Goal: Information Seeking & Learning: Compare options

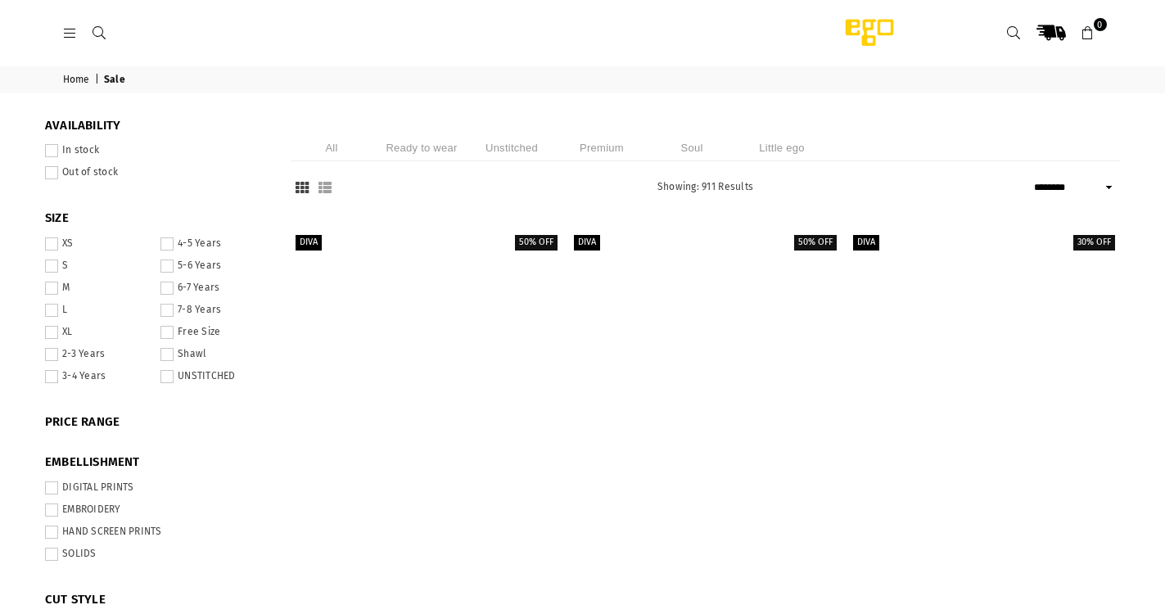
select select "******"
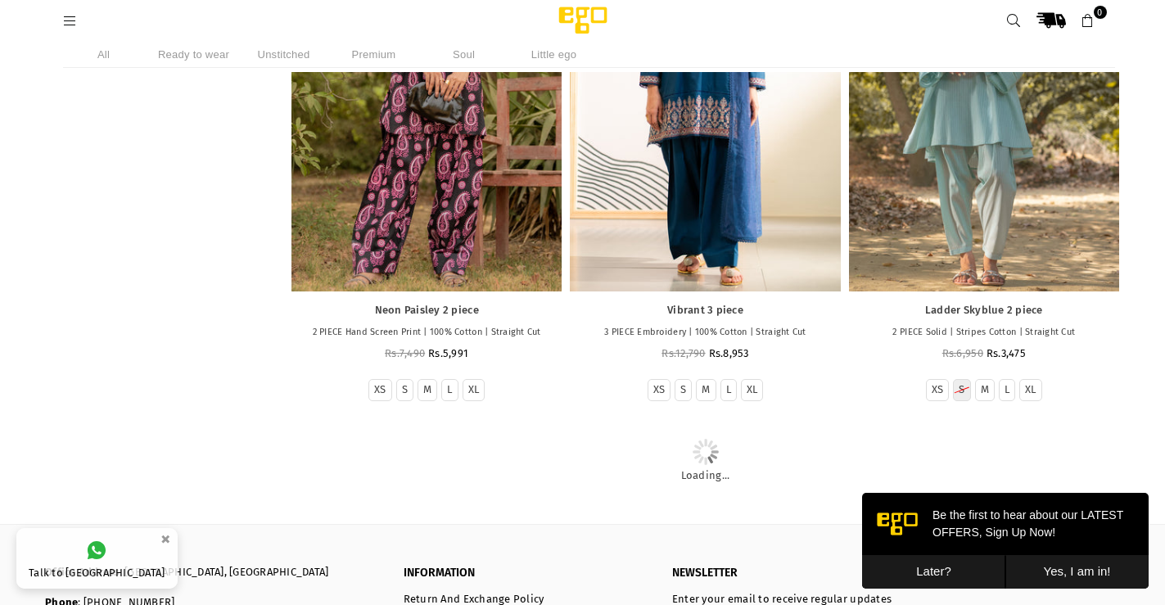
scroll to position [3431, 0]
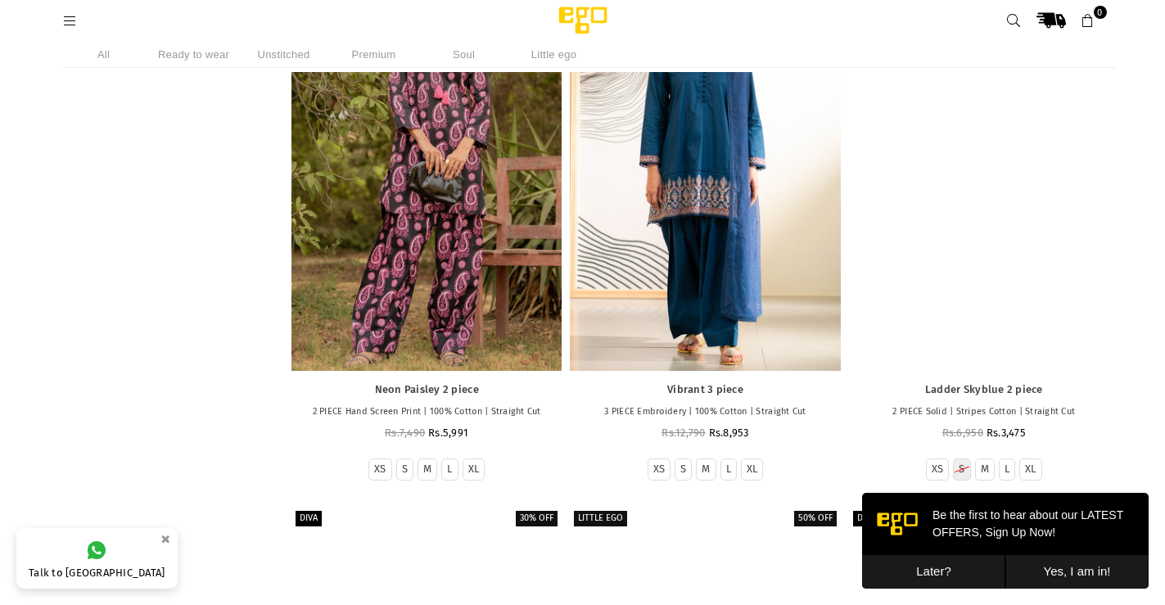
click at [1000, 283] on div at bounding box center [984, 167] width 270 height 405
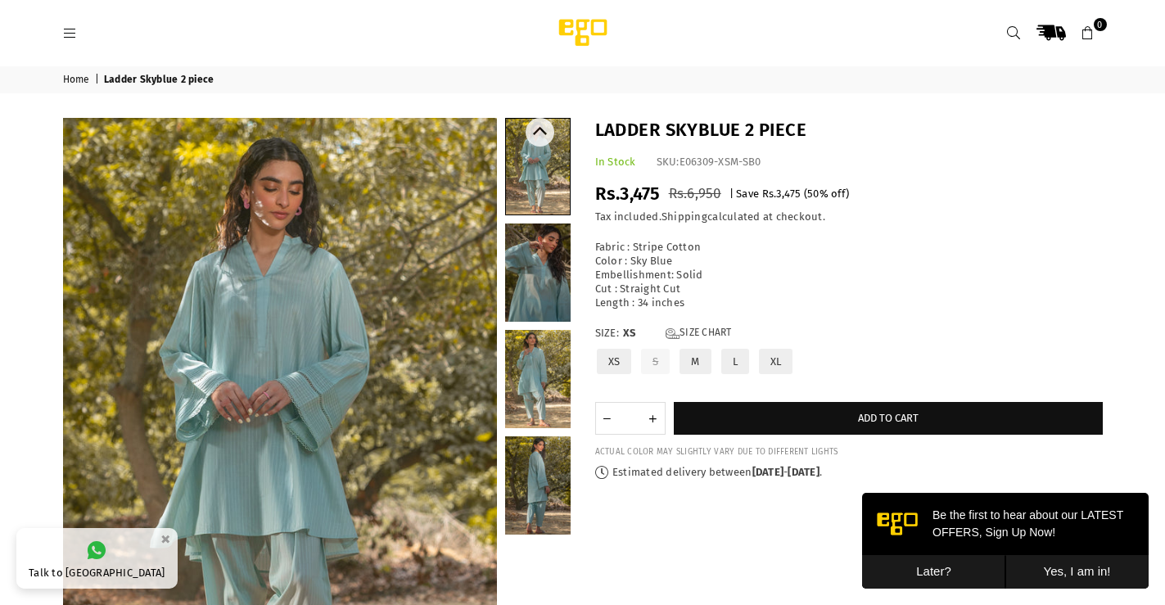
click at [530, 146] on link at bounding box center [538, 167] width 64 height 96
click at [538, 281] on link at bounding box center [537, 272] width 65 height 98
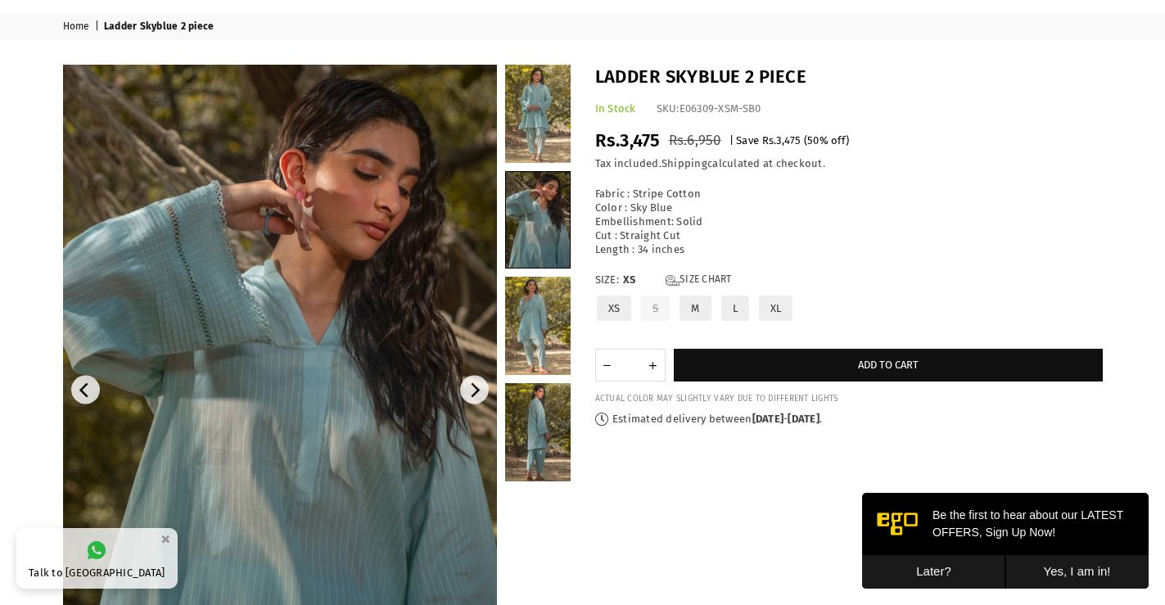
scroll to position [82, 0]
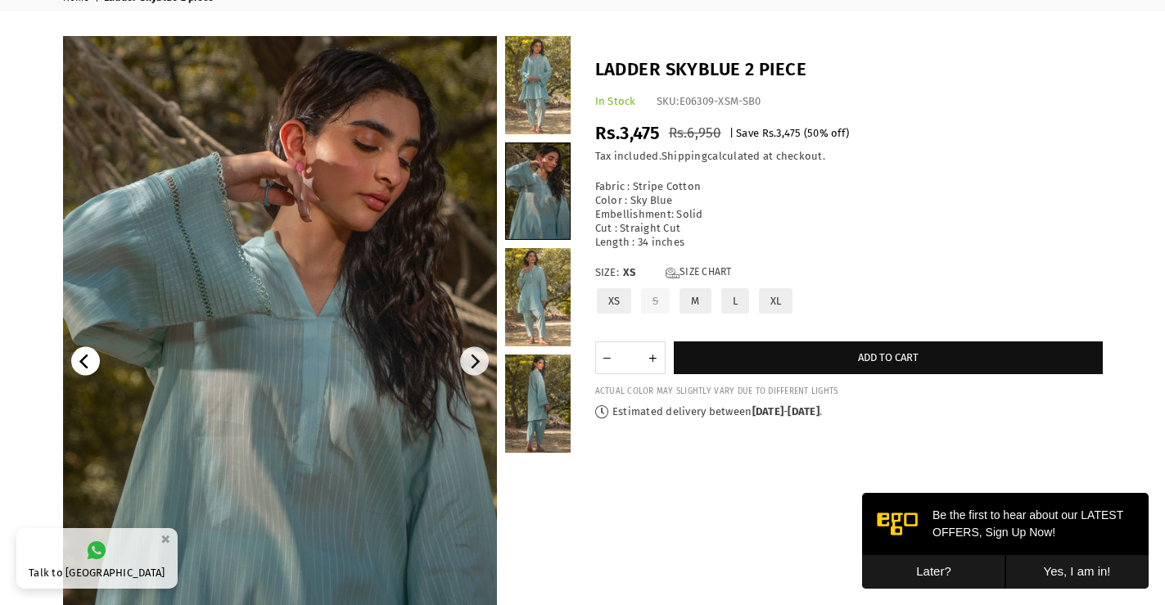
click at [94, 364] on button "Previous" at bounding box center [85, 361] width 29 height 29
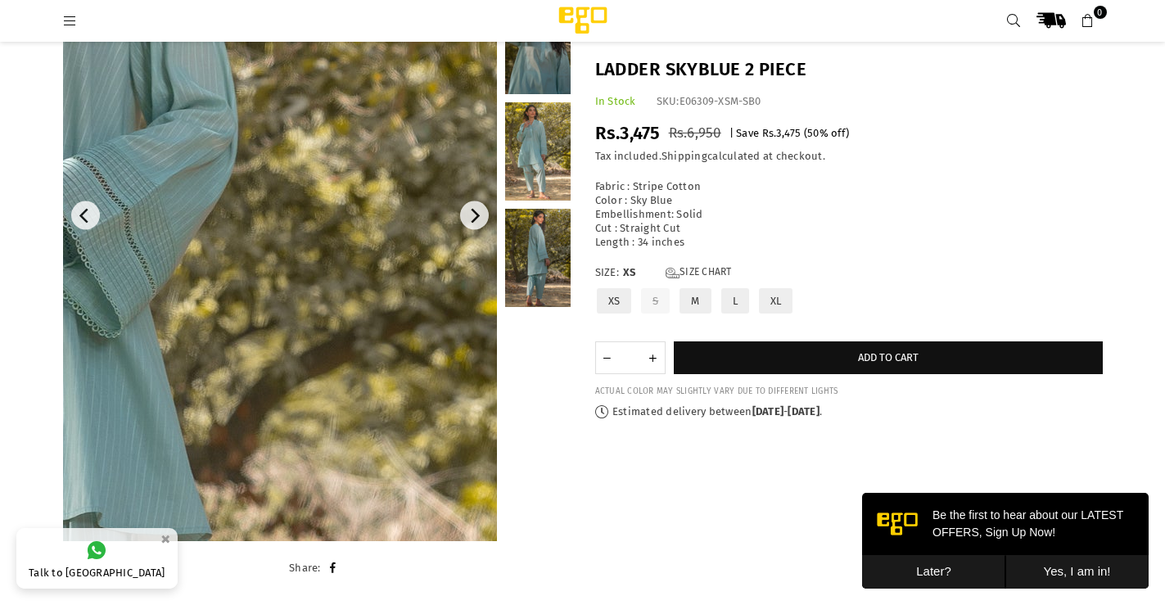
scroll to position [123, 0]
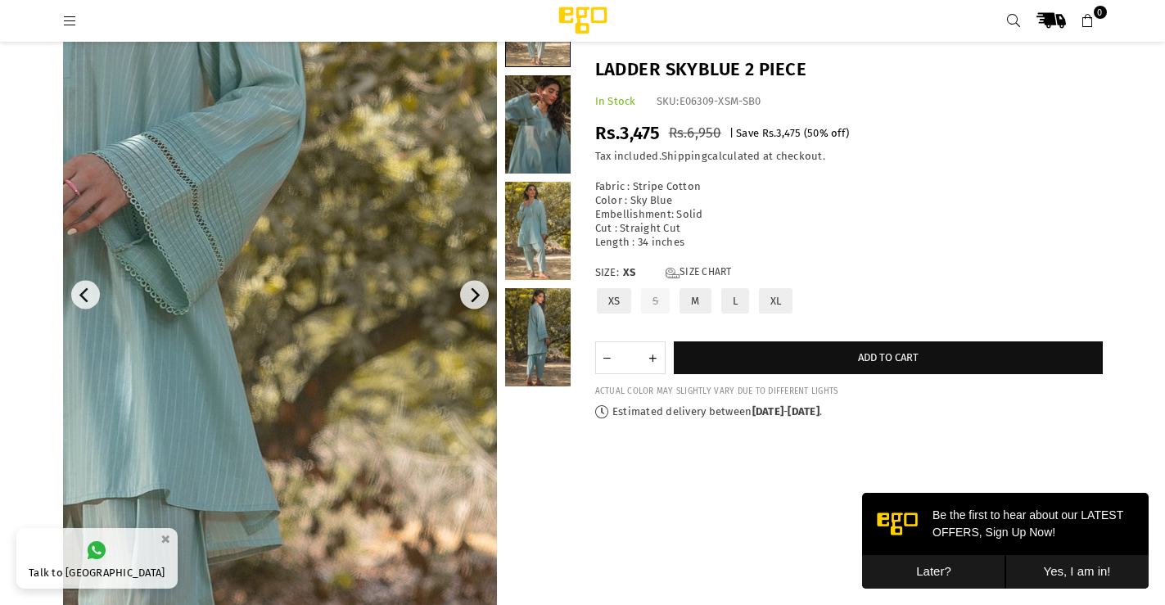
click at [419, 294] on img at bounding box center [103, 297] width 982 height 1474
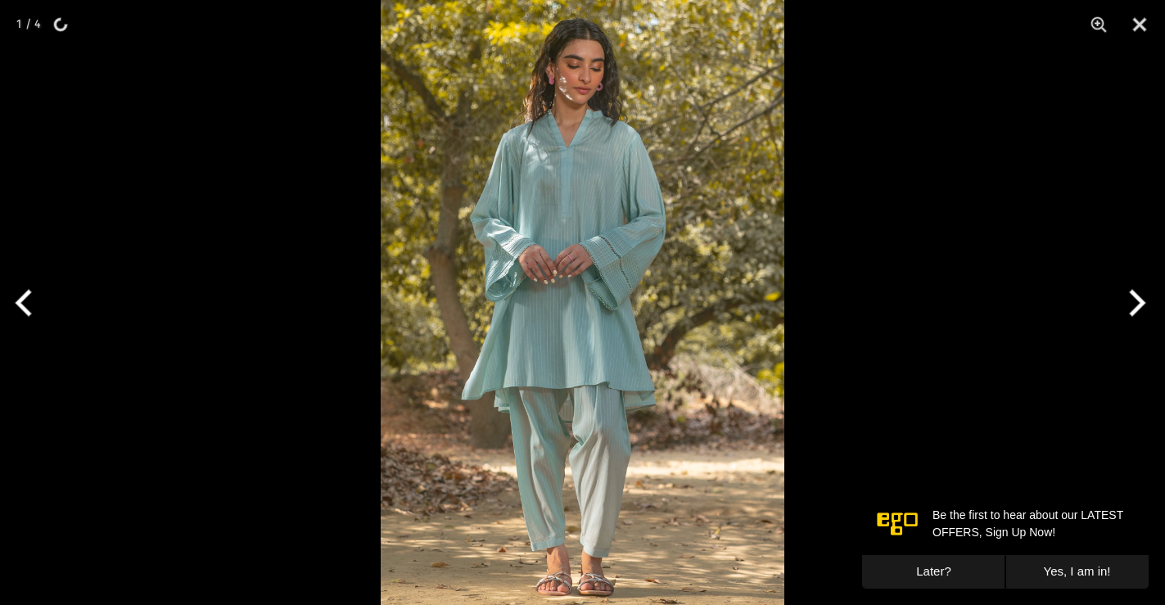
click at [1135, 296] on button "Next" at bounding box center [1134, 303] width 61 height 82
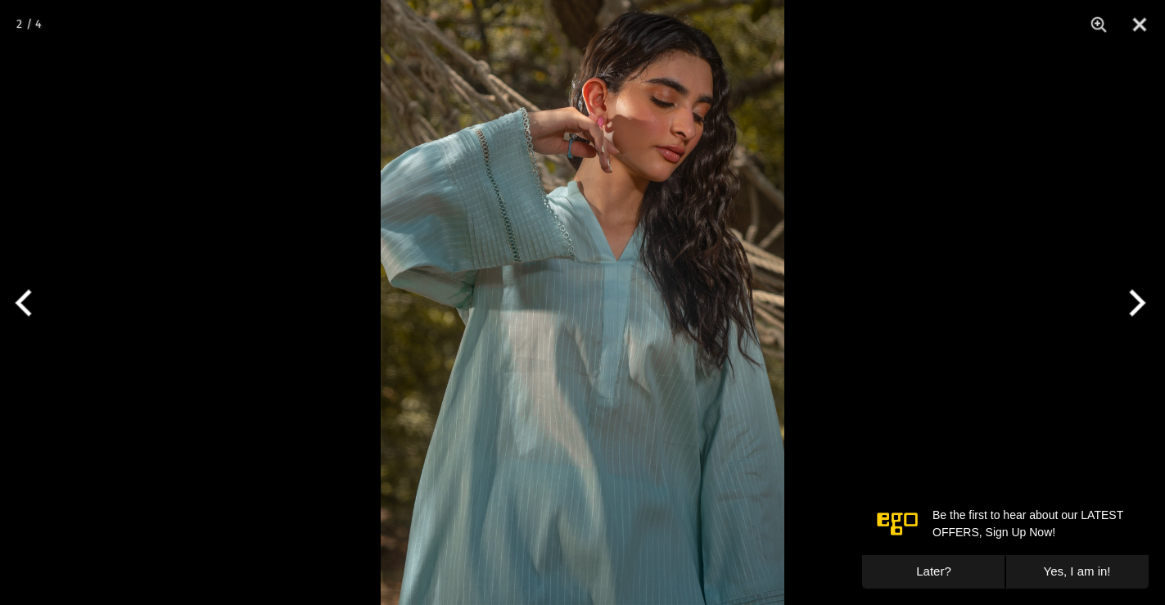
click at [1141, 293] on button "Next" at bounding box center [1134, 303] width 61 height 82
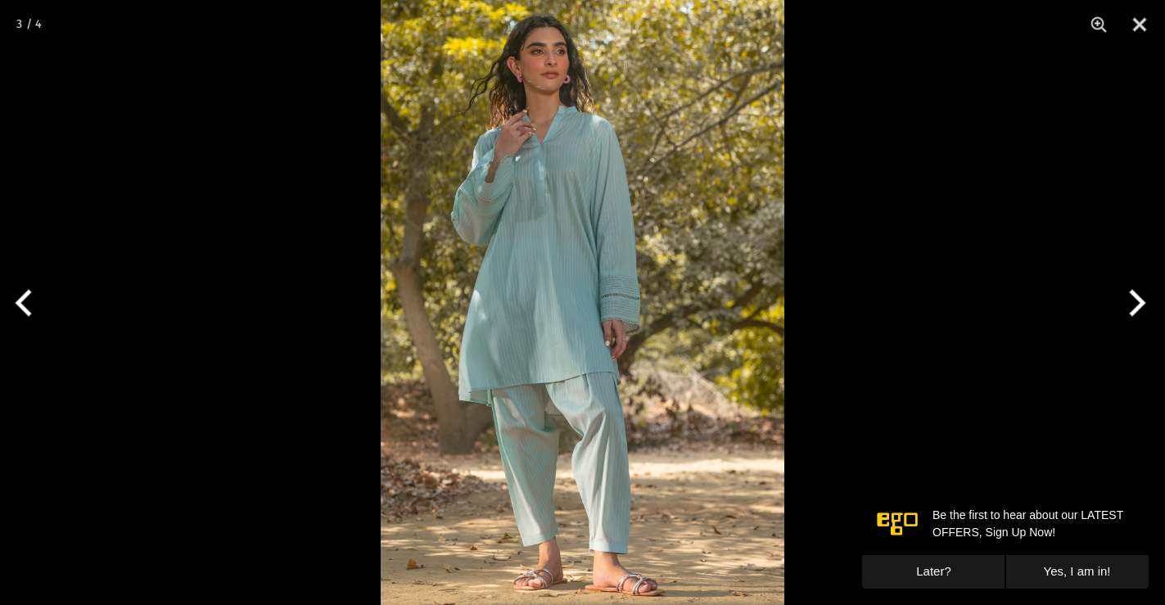
click at [1140, 293] on button "Next" at bounding box center [1134, 303] width 61 height 82
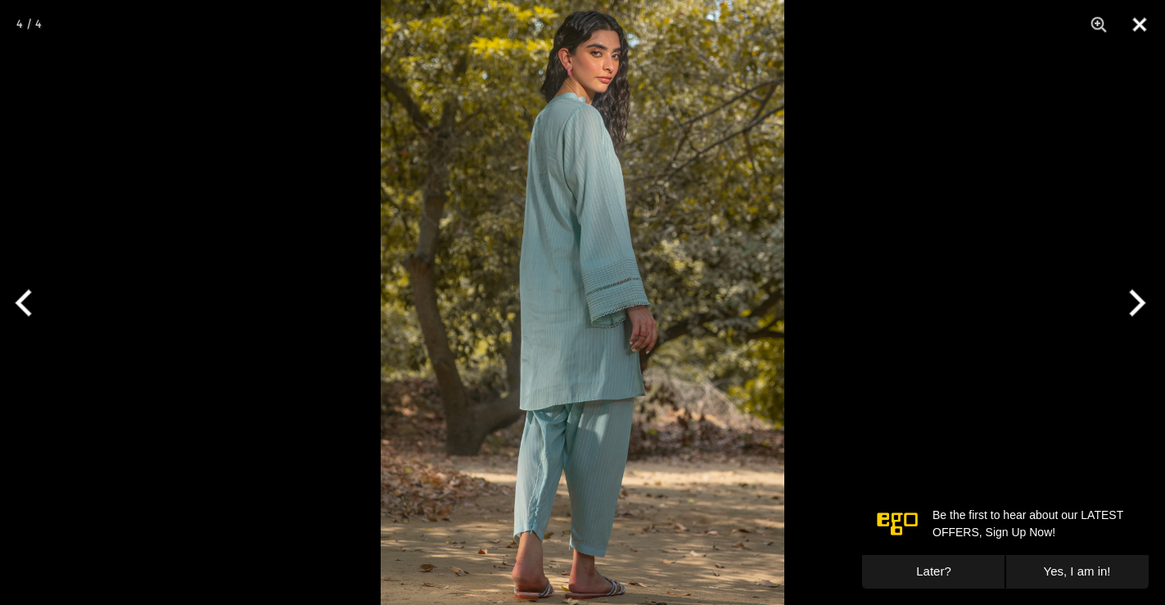
click at [1144, 16] on button "Close" at bounding box center [1139, 24] width 41 height 49
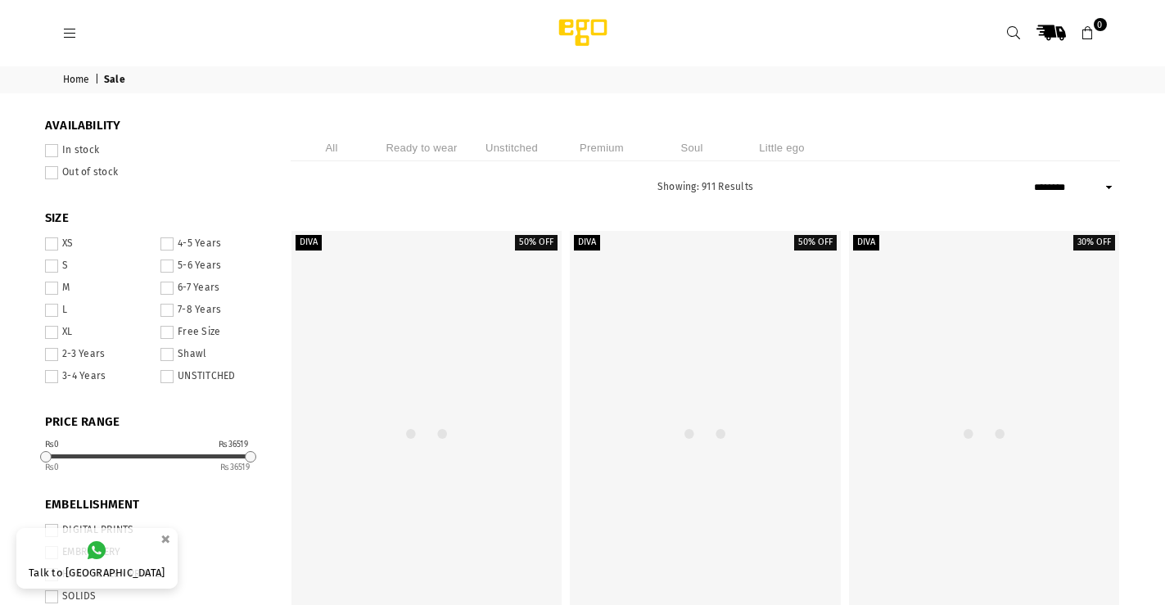
select select "******"
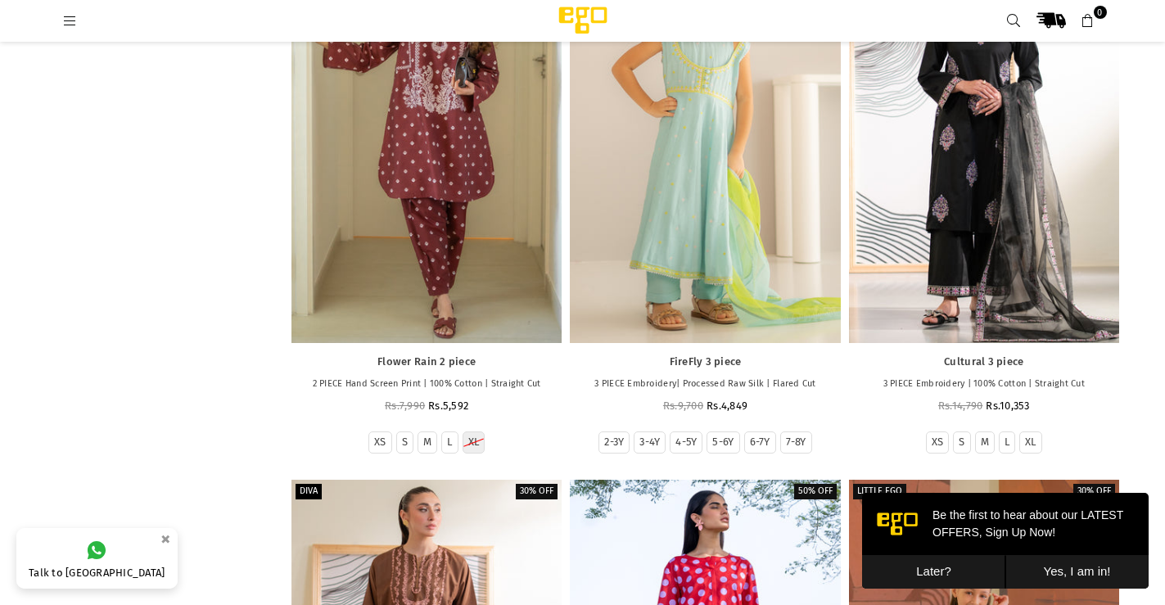
scroll to position [4239, 0]
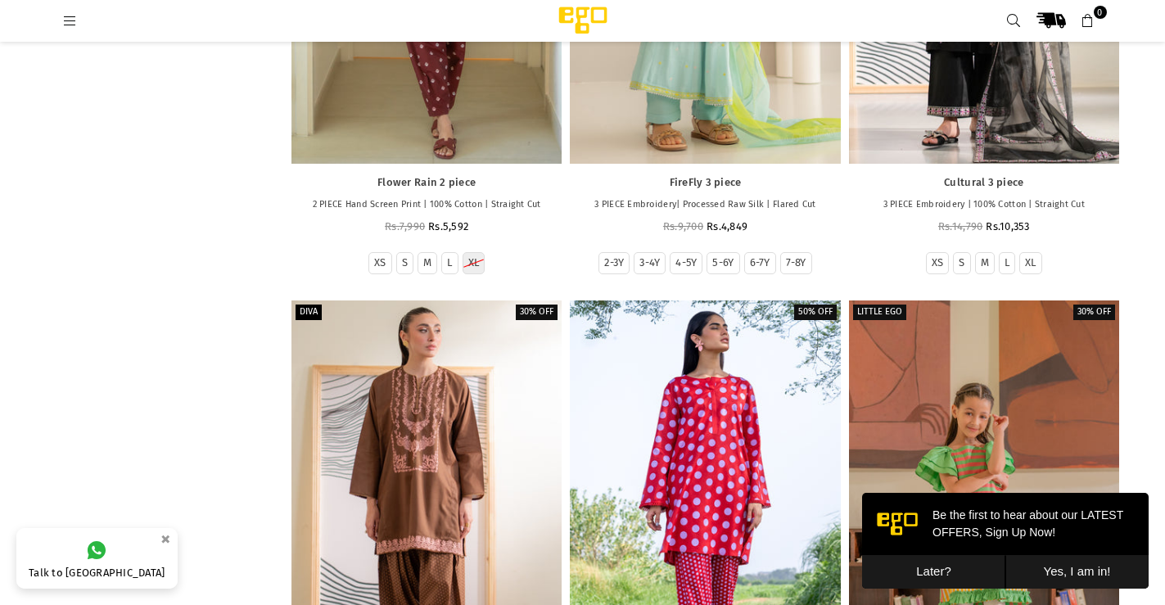
click at [934, 567] on button "Later?" at bounding box center [933, 572] width 143 height 34
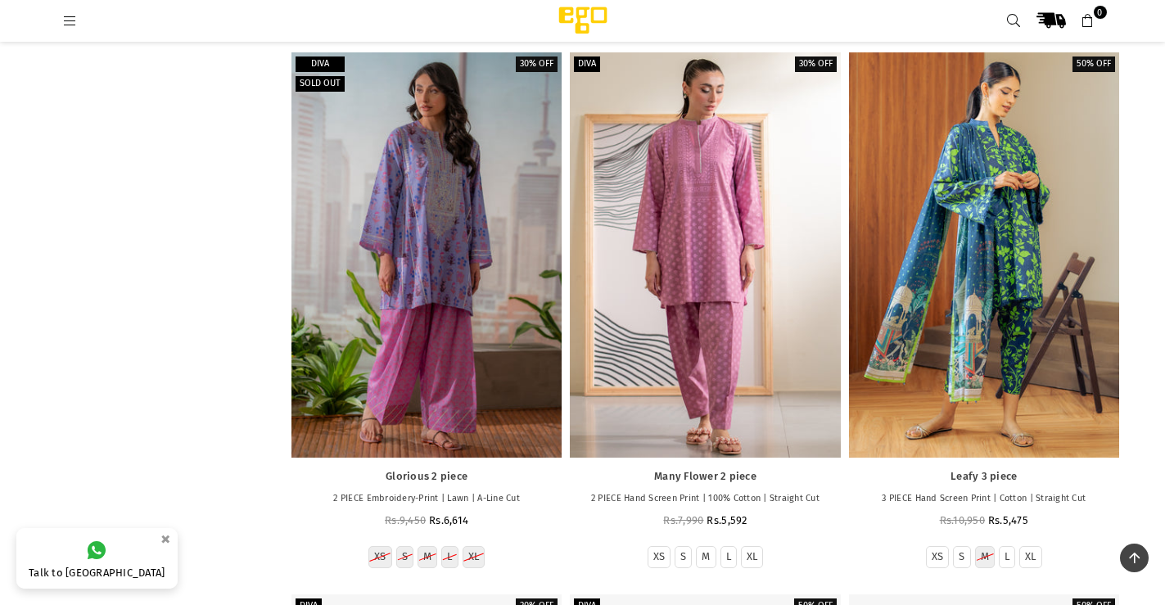
scroll to position [5631, 0]
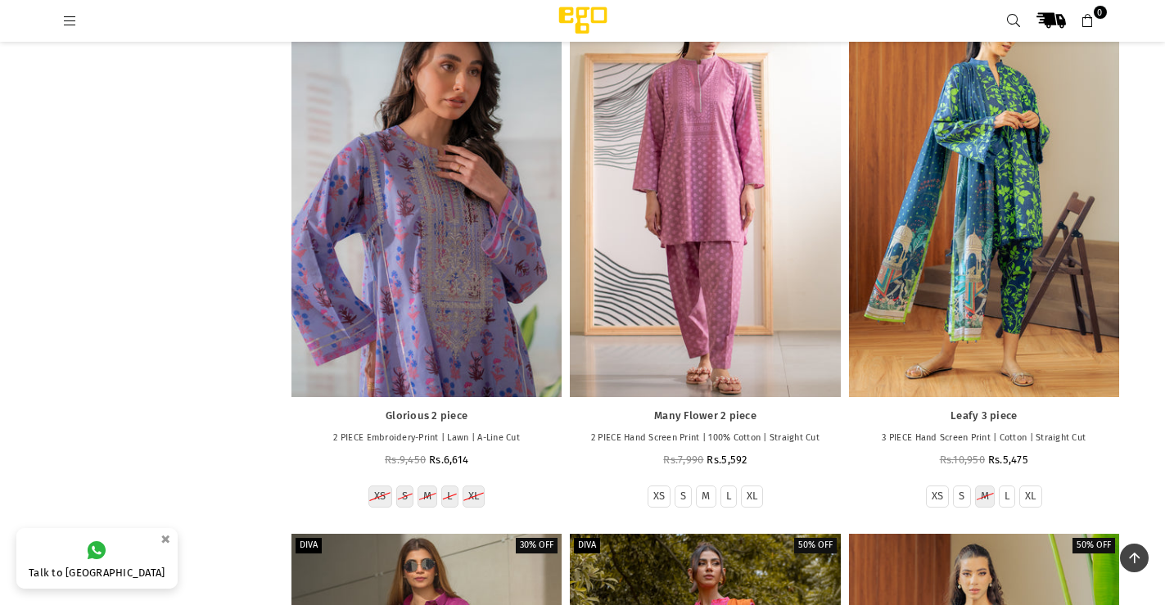
click at [463, 336] on div at bounding box center [426, 194] width 270 height 405
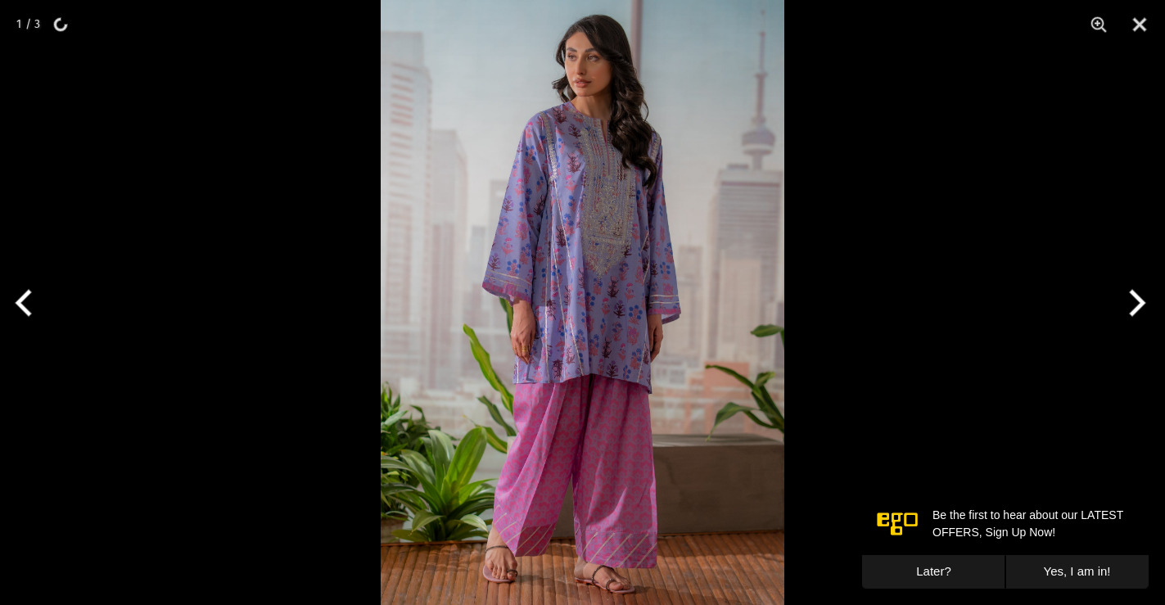
click at [1132, 296] on button "Next" at bounding box center [1134, 303] width 61 height 82
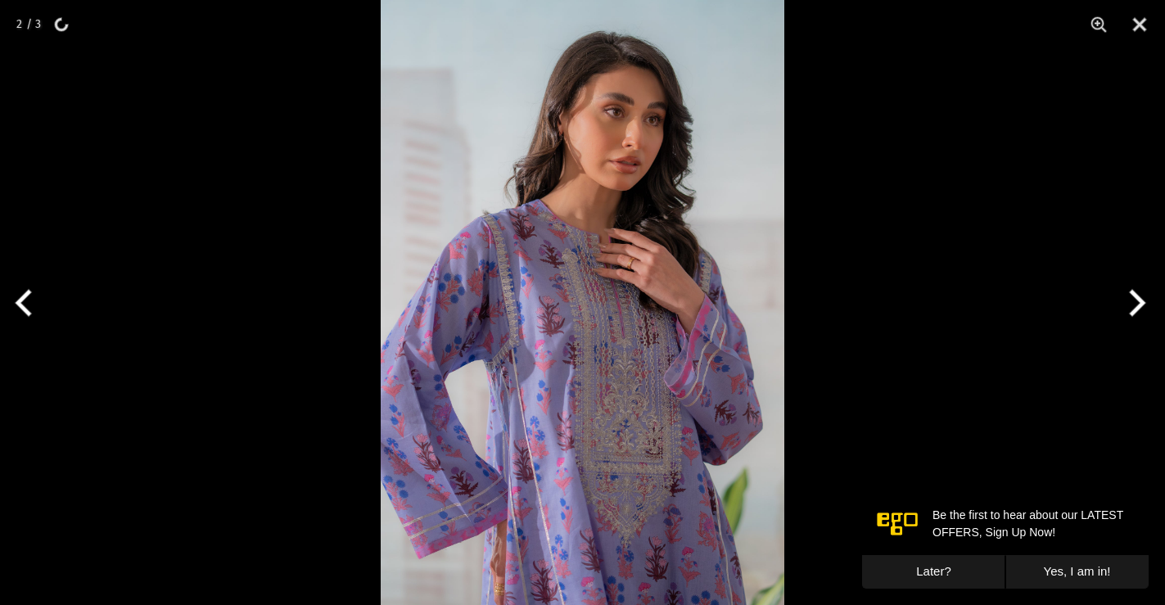
click at [1131, 294] on button "Next" at bounding box center [1134, 303] width 61 height 82
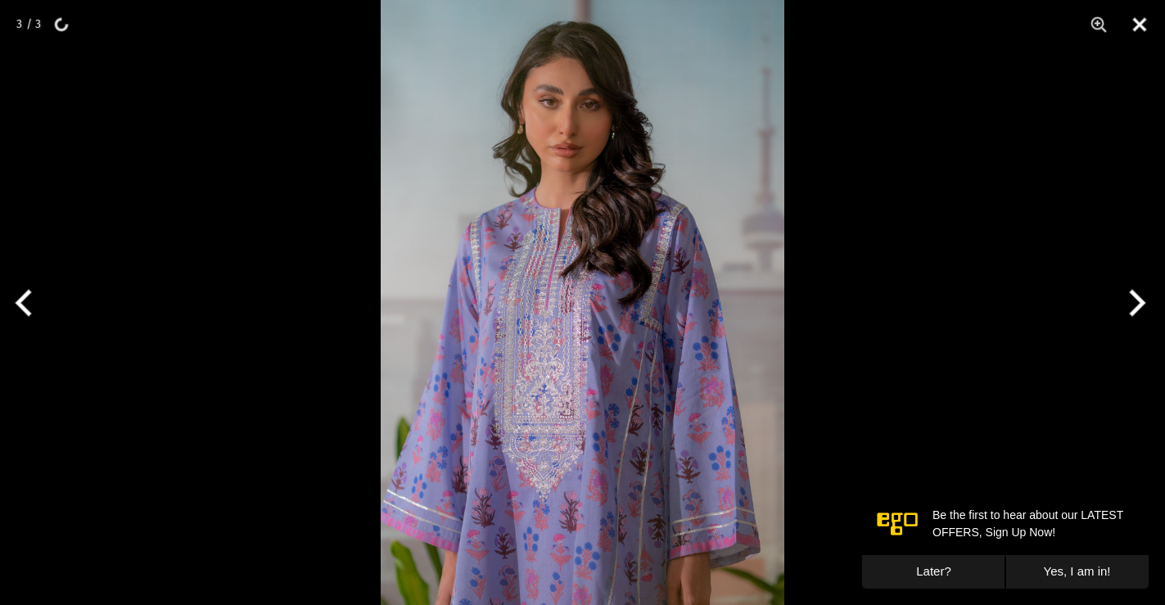
click at [1140, 26] on button "Close" at bounding box center [1139, 24] width 41 height 49
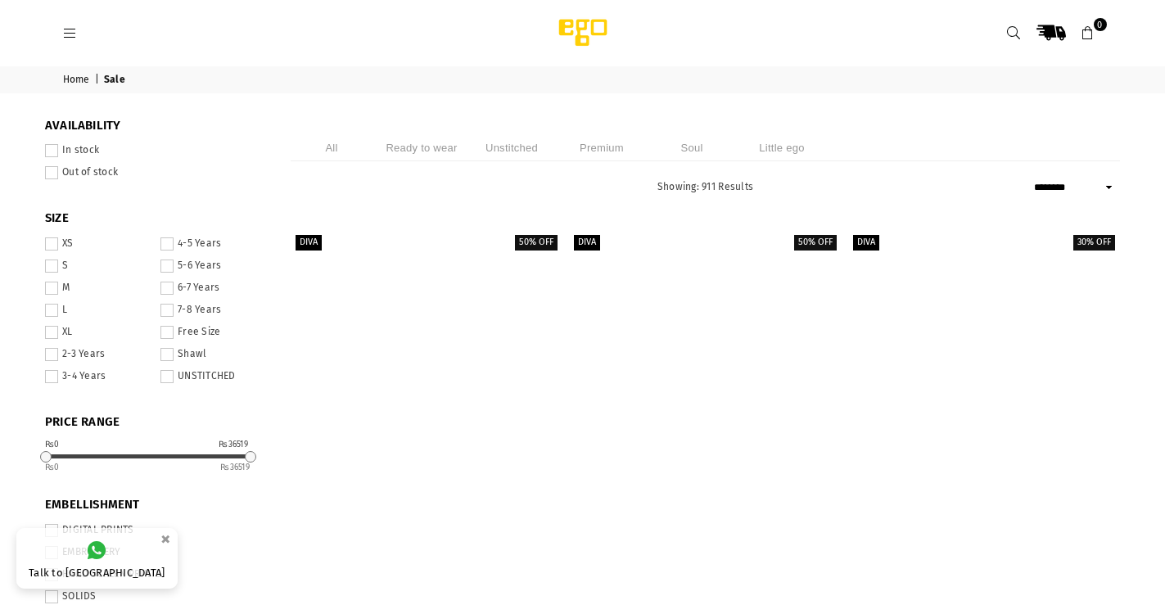
select select "******"
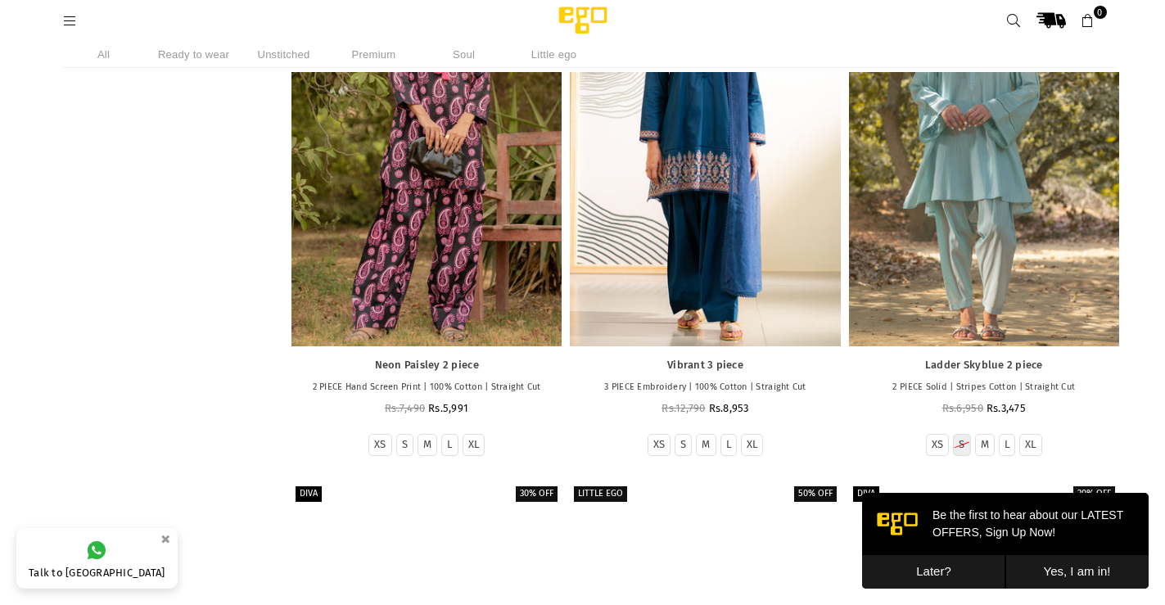
scroll to position [3643, 0]
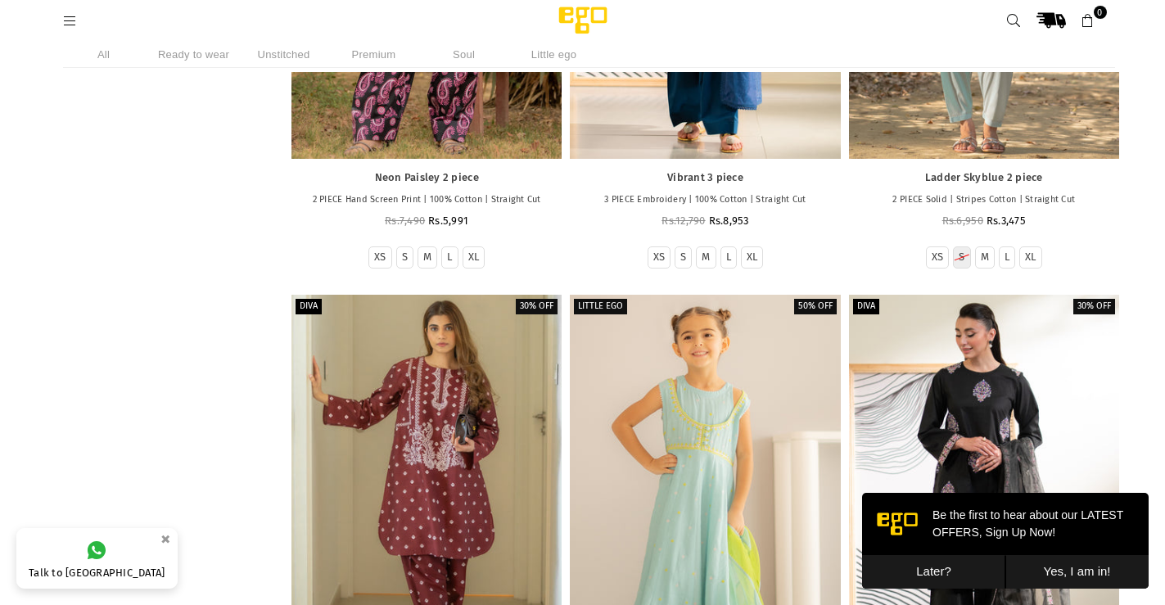
click at [940, 569] on button "Later?" at bounding box center [933, 572] width 143 height 34
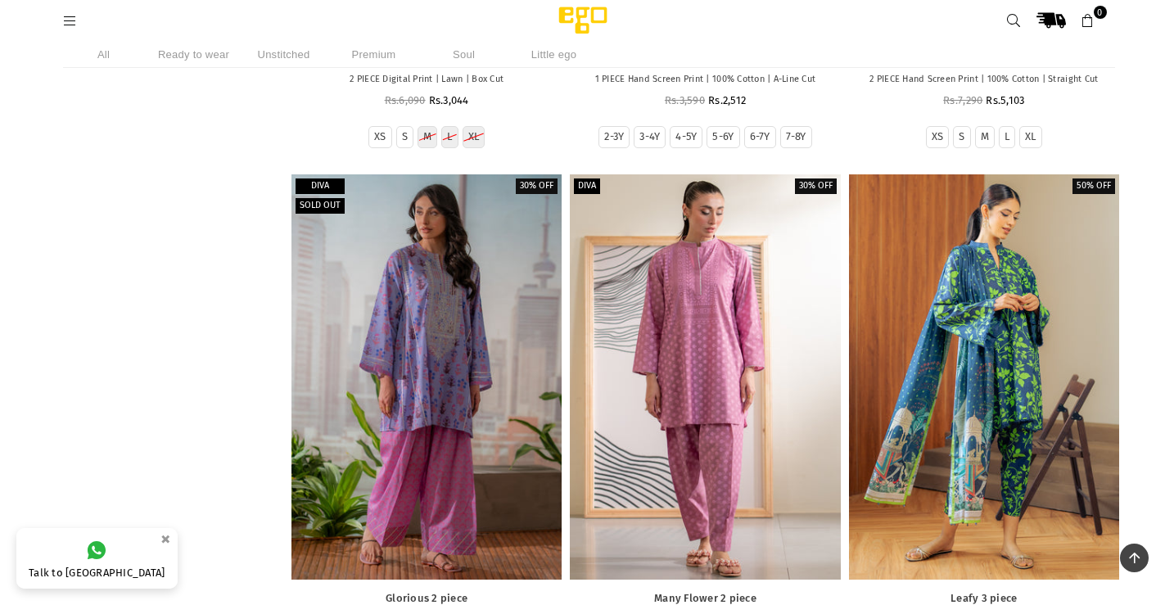
scroll to position [5362, 0]
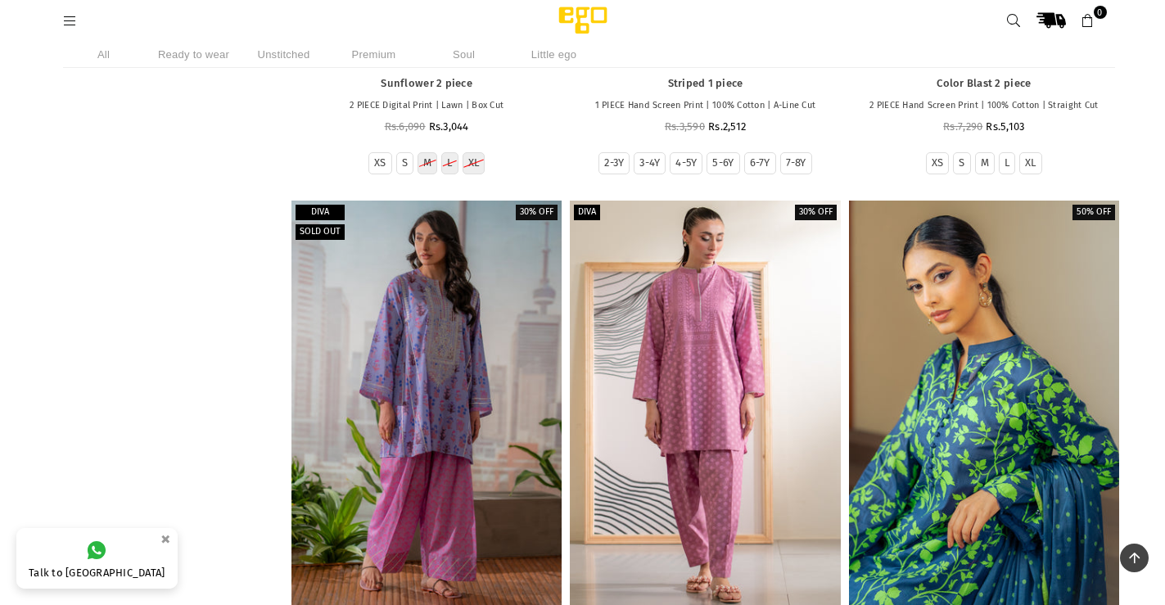
click at [993, 434] on div at bounding box center [984, 403] width 270 height 405
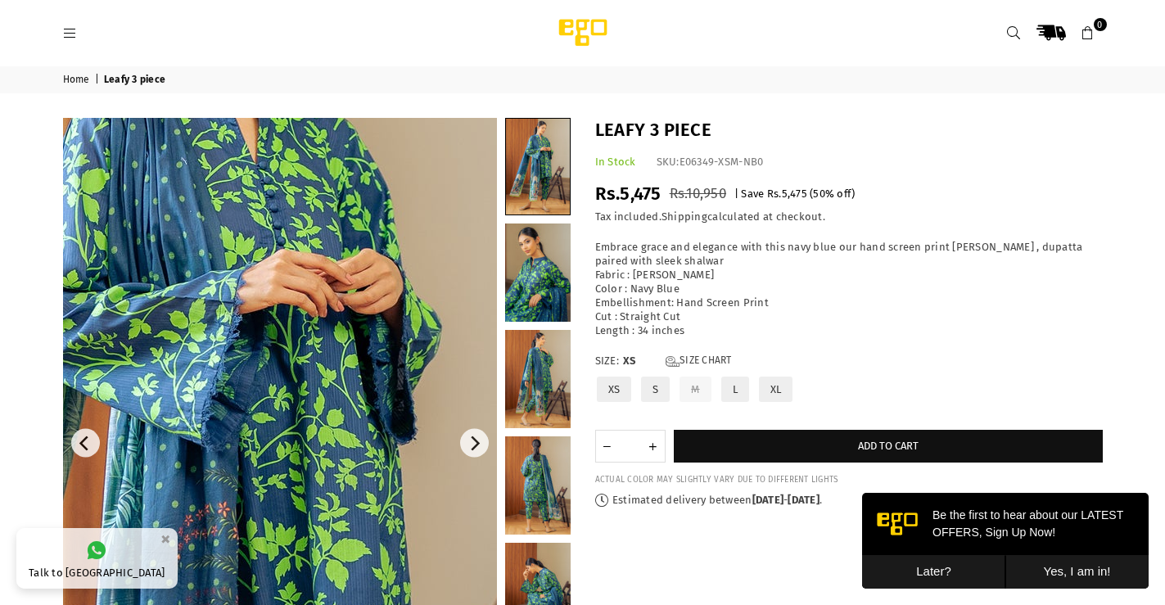
click at [341, 355] on img at bounding box center [202, 554] width 982 height 1474
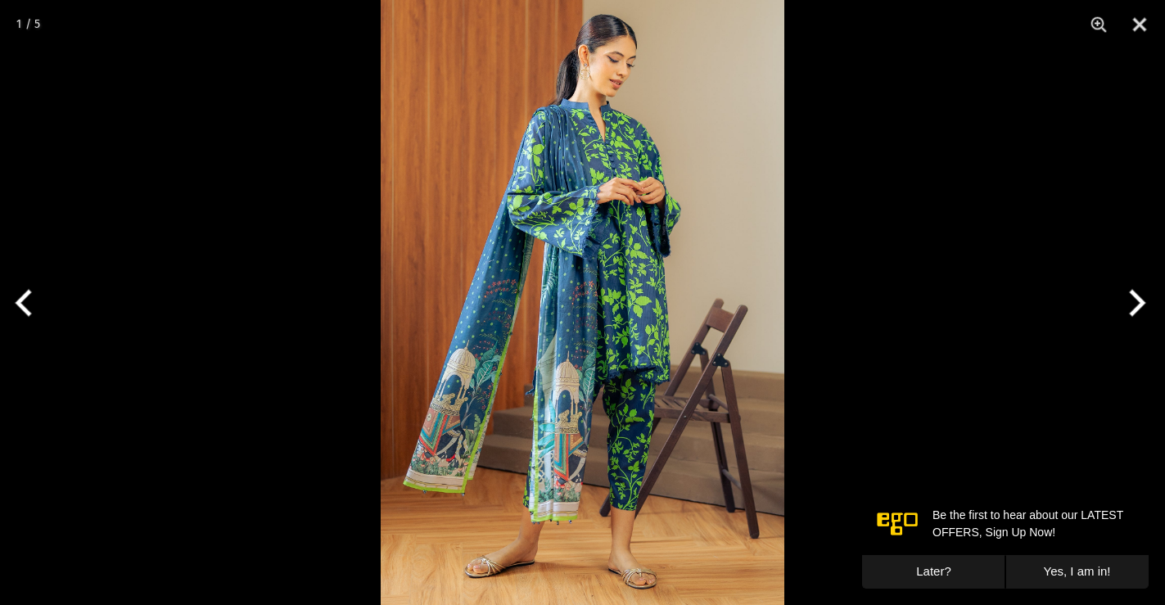
click at [136, 165] on div at bounding box center [582, 302] width 1165 height 605
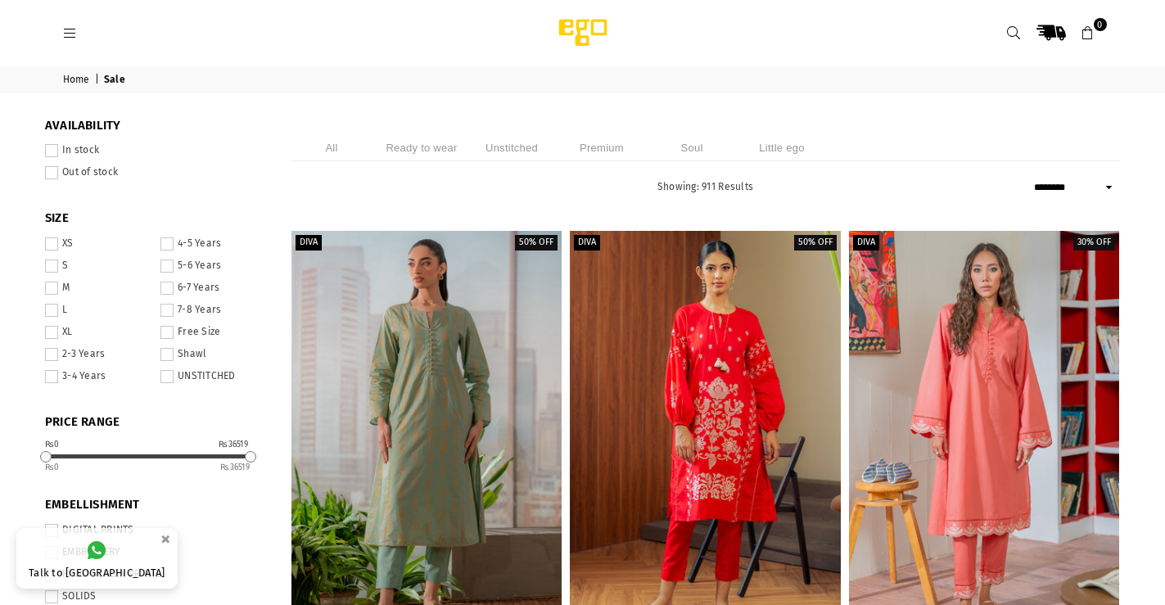
select select "******"
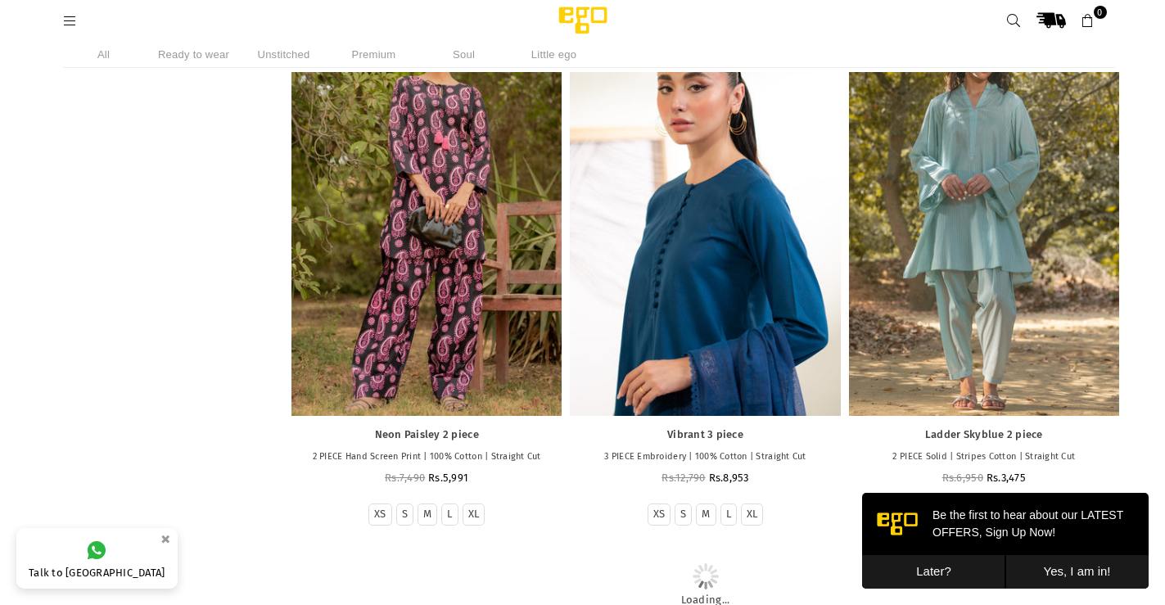
scroll to position [3397, 0]
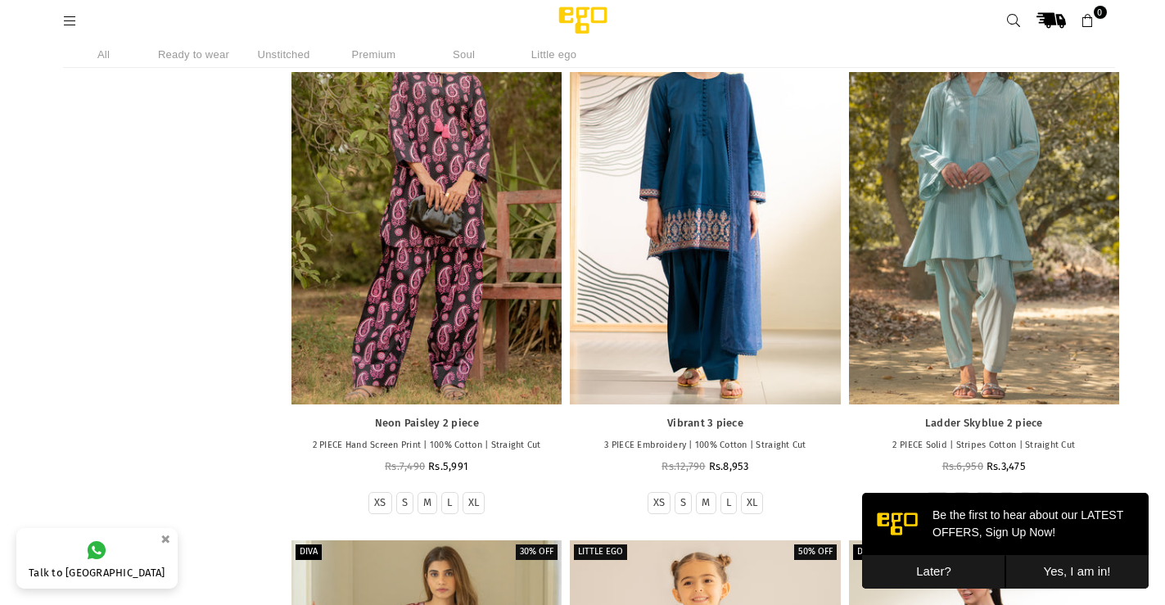
click at [921, 563] on button "Later?" at bounding box center [933, 572] width 143 height 34
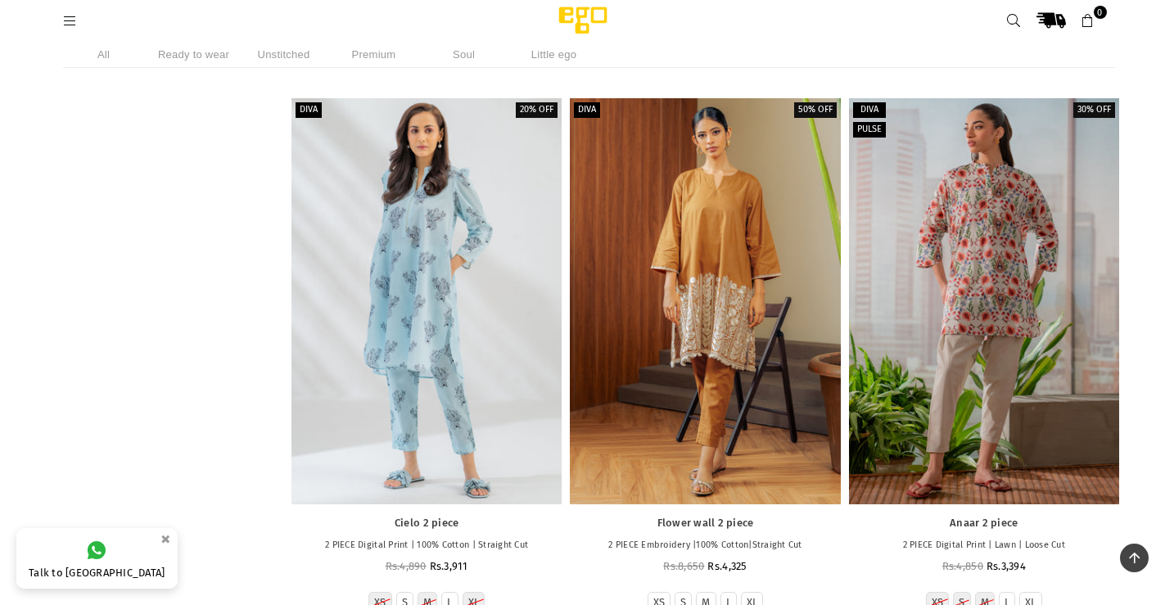
scroll to position [8064, 0]
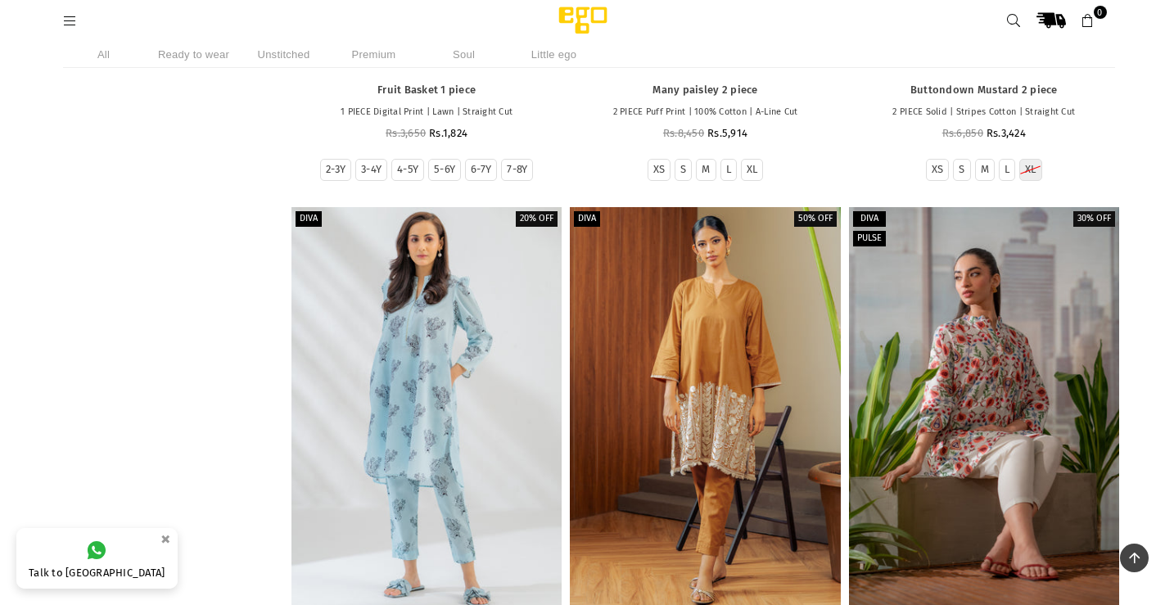
click at [960, 422] on div at bounding box center [984, 409] width 270 height 405
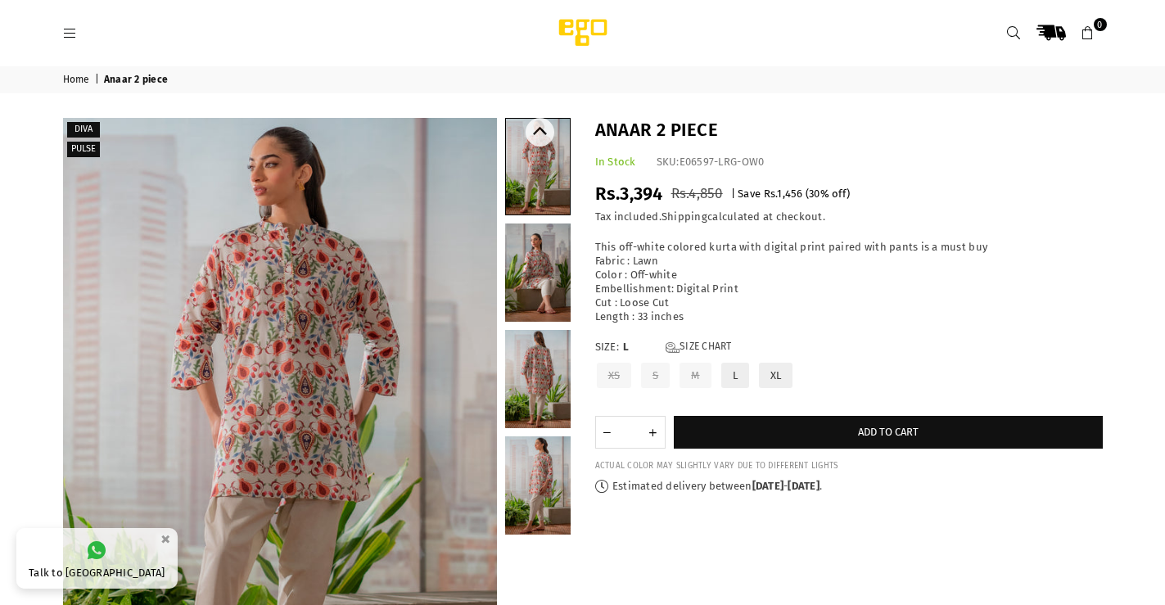
click at [530, 283] on link at bounding box center [537, 272] width 65 height 98
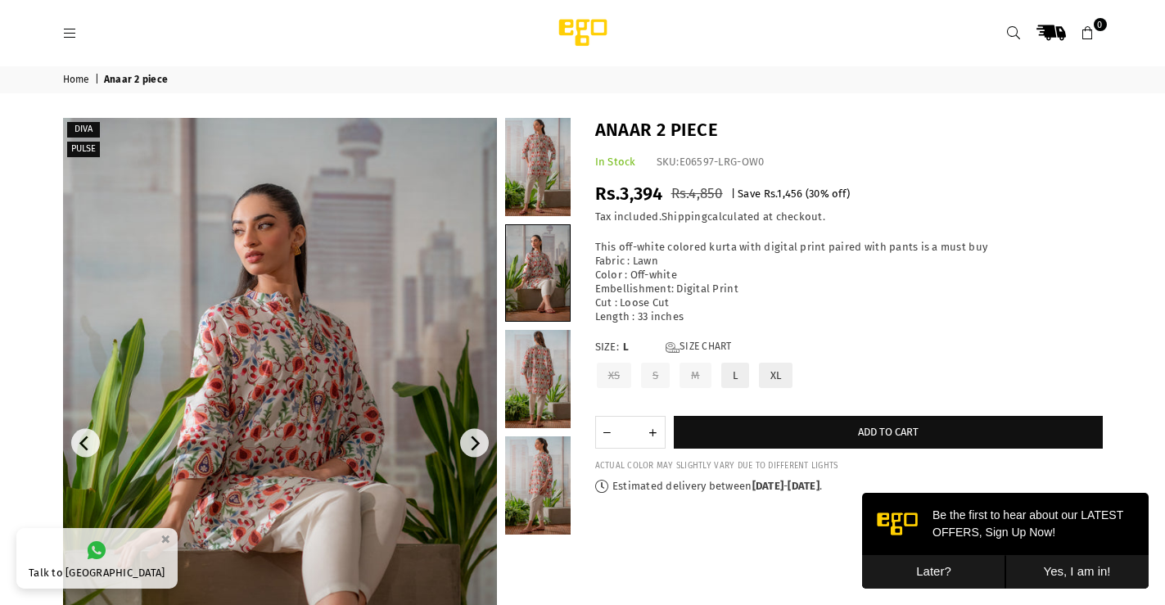
click at [328, 309] on img at bounding box center [280, 443] width 434 height 651
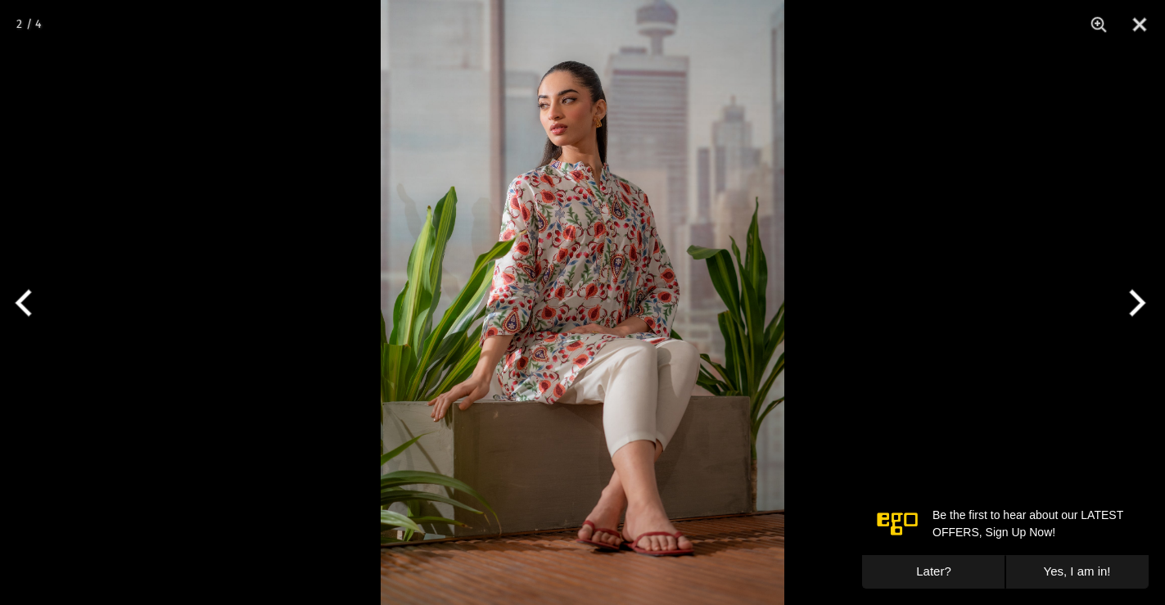
click at [1138, 294] on button "Next" at bounding box center [1134, 303] width 61 height 82
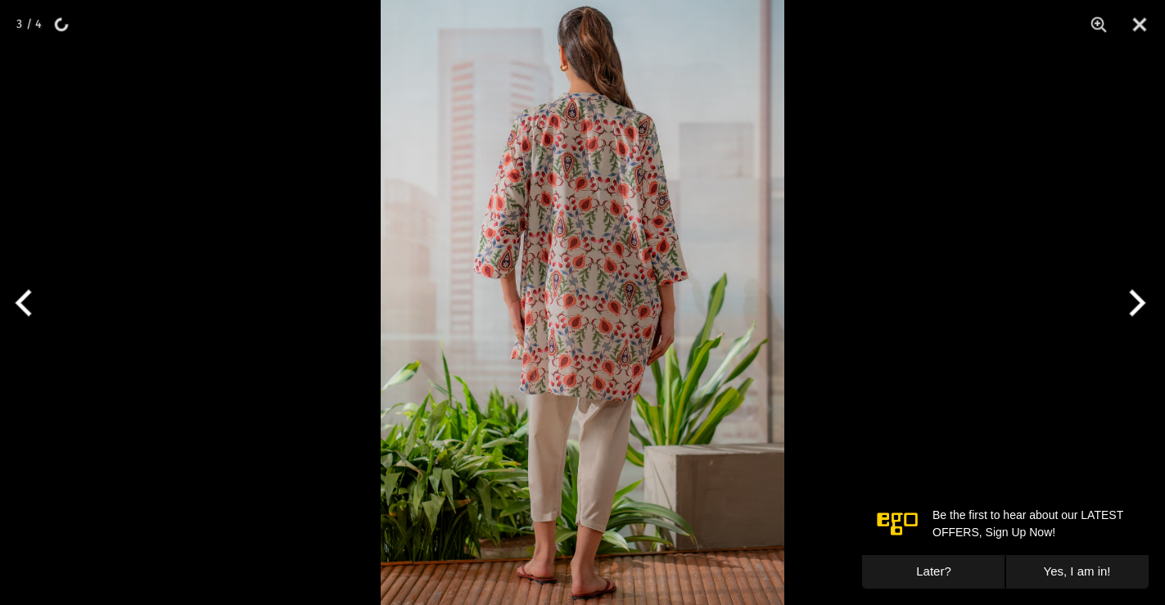
click at [1138, 294] on button "Next" at bounding box center [1134, 303] width 61 height 82
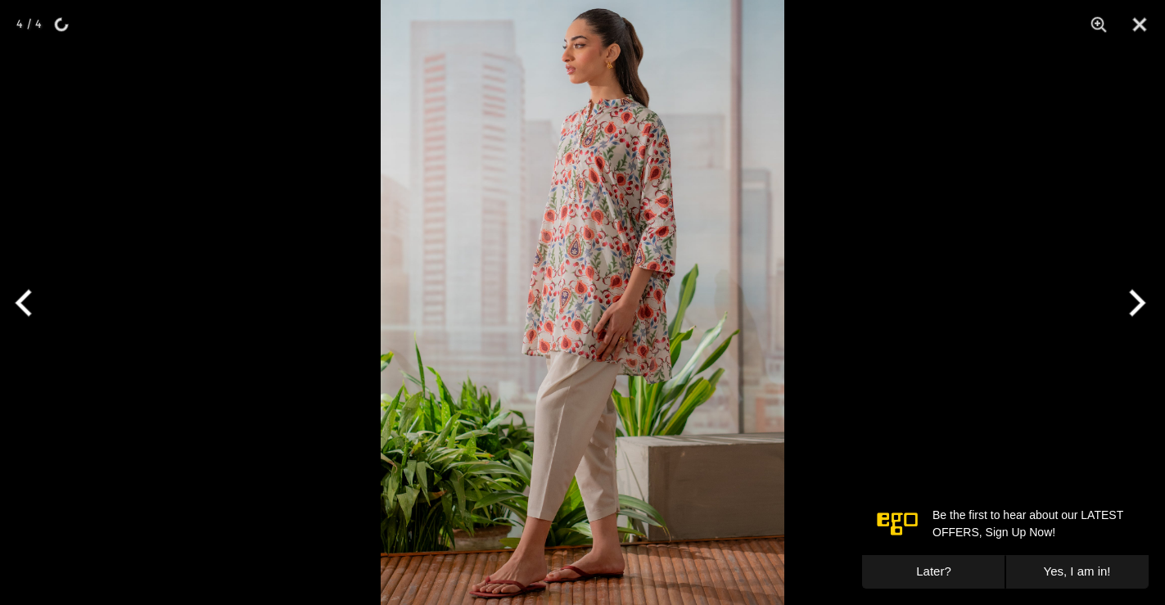
click at [25, 298] on button "Previous" at bounding box center [30, 303] width 61 height 82
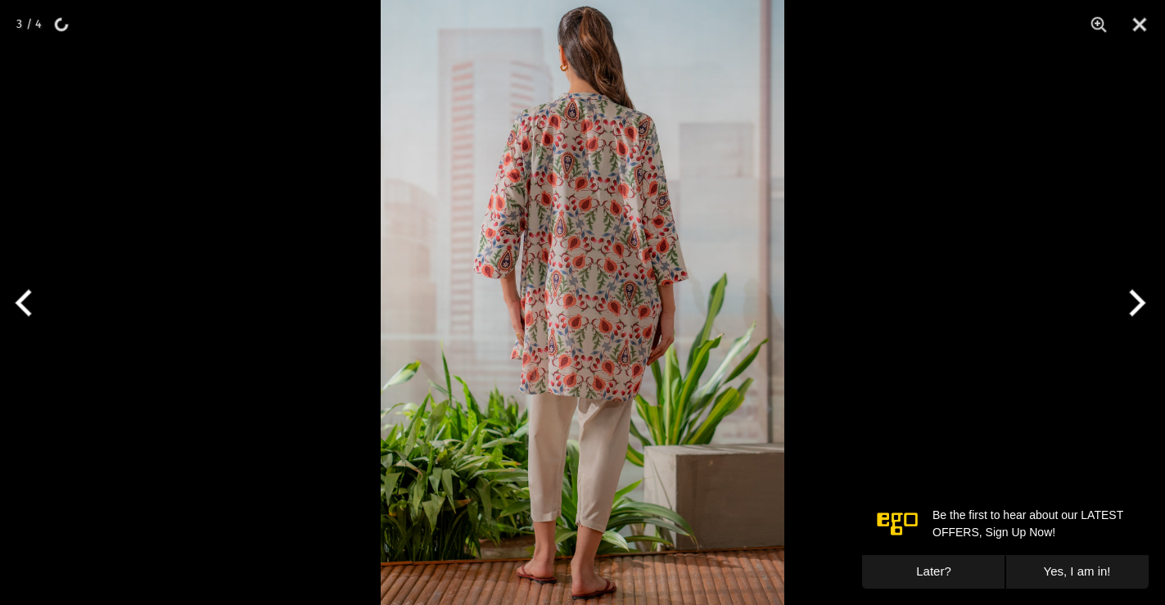
click at [25, 298] on button "Previous" at bounding box center [30, 303] width 61 height 82
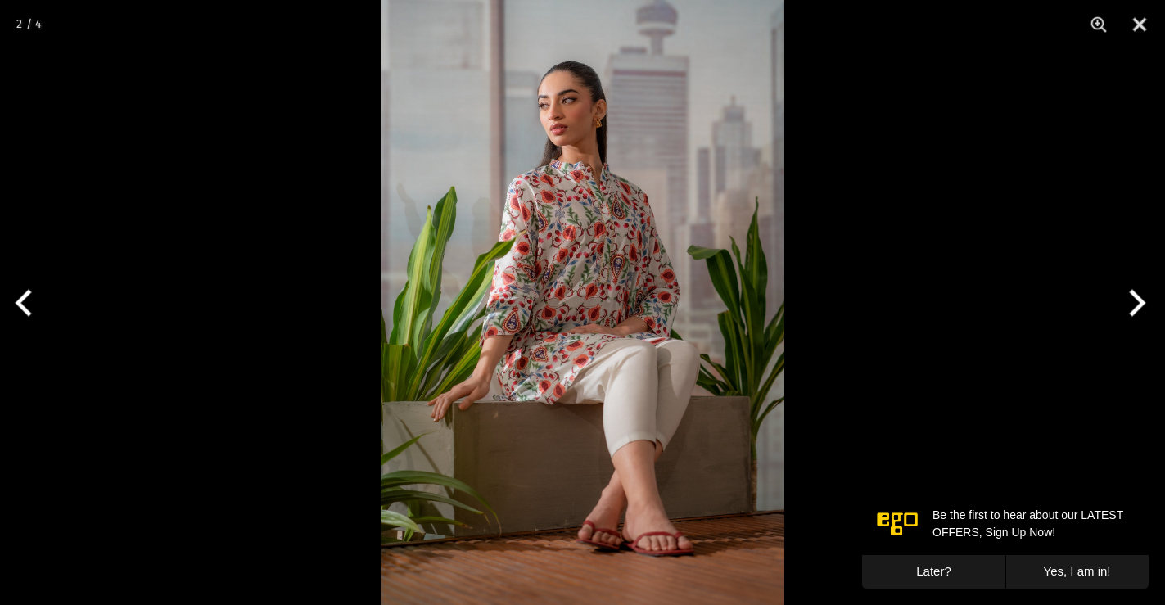
click at [25, 298] on button "Previous" at bounding box center [30, 303] width 61 height 82
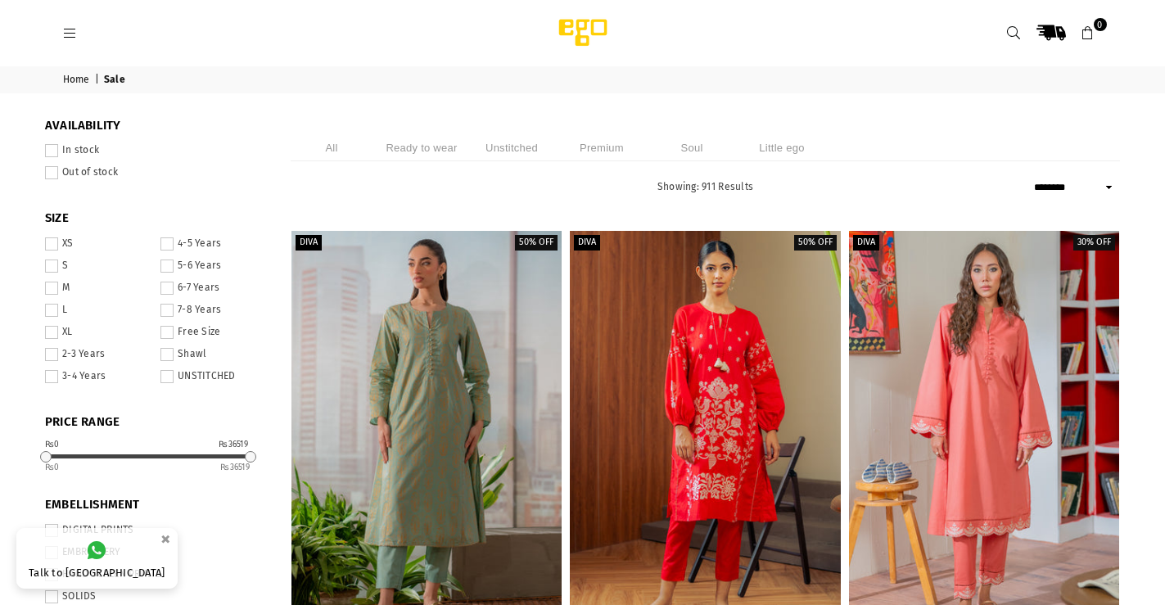
select select "******"
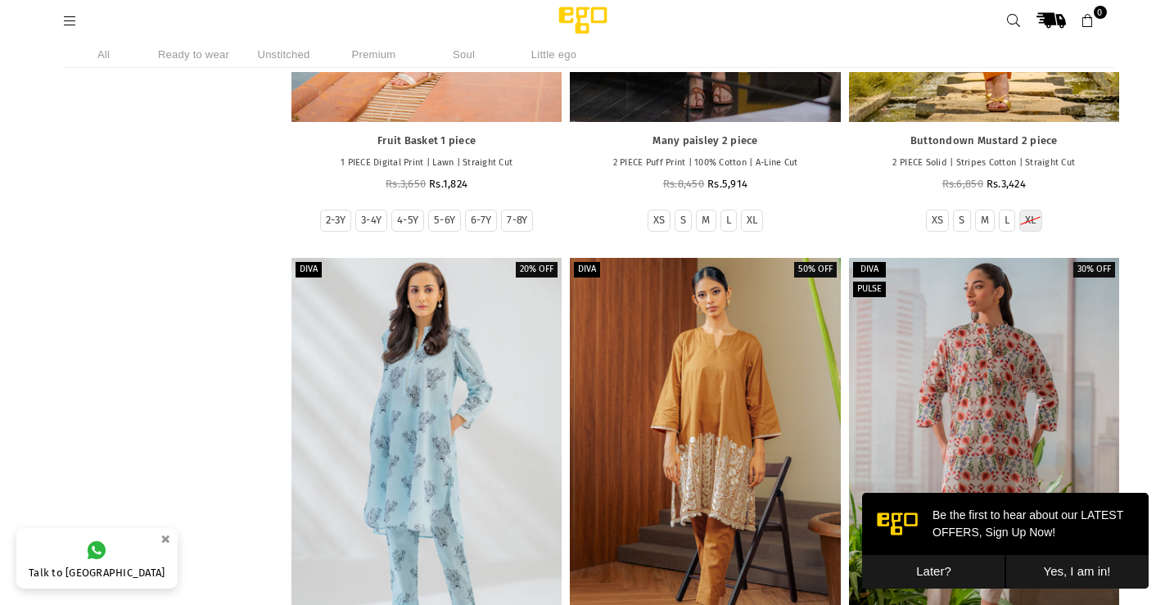
scroll to position [8241, 0]
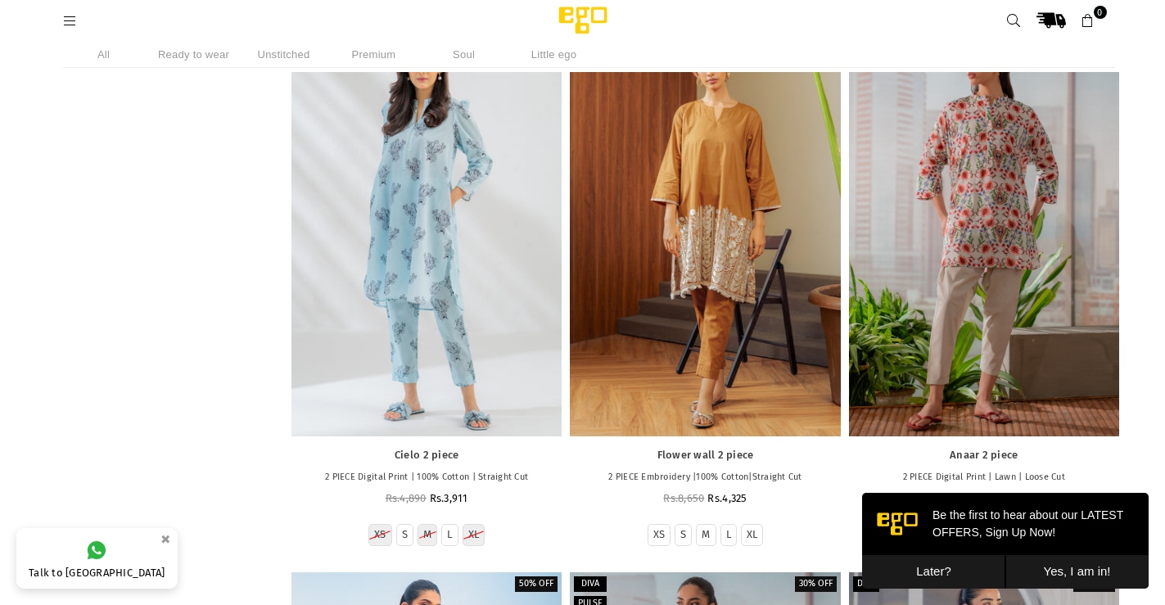
click at [939, 570] on button "Later?" at bounding box center [933, 572] width 143 height 34
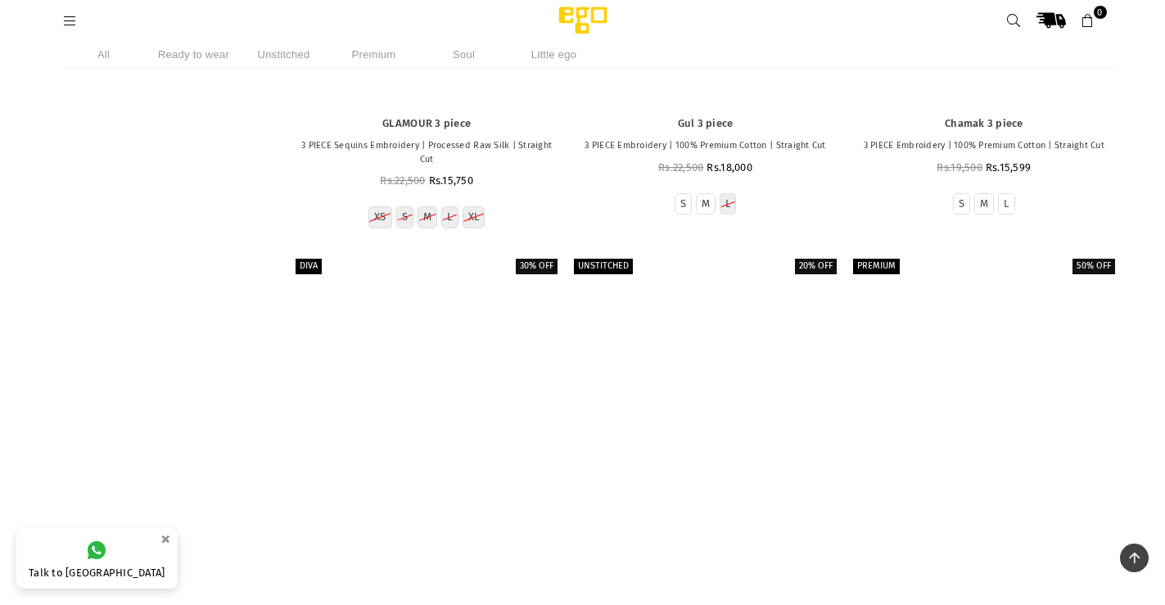
scroll to position [51055, 0]
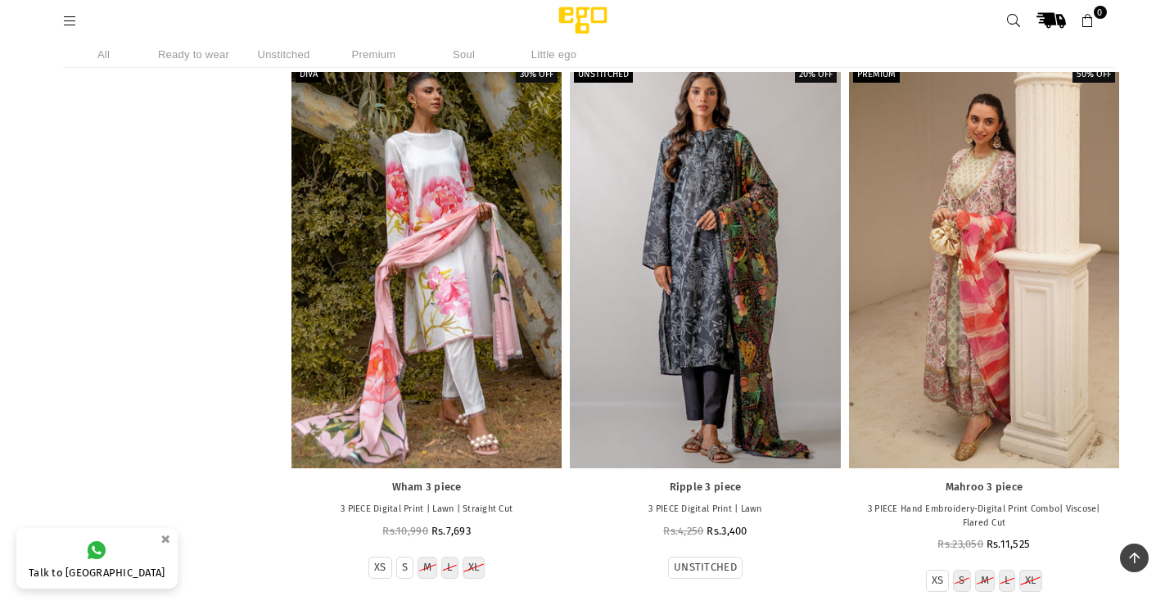
click at [972, 396] on div at bounding box center [984, 265] width 270 height 405
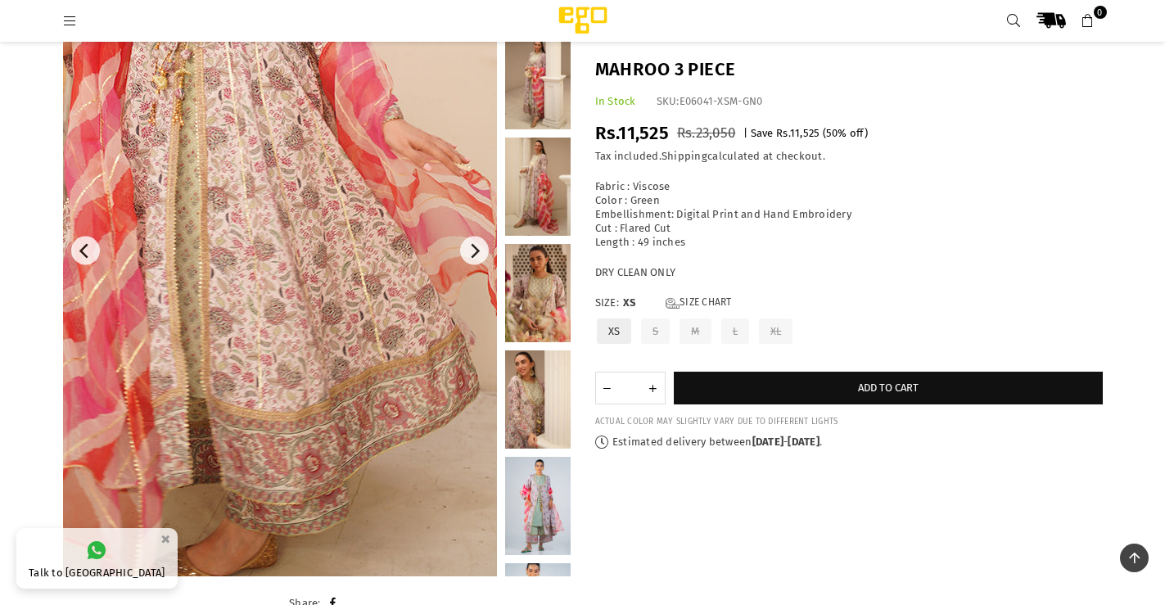
scroll to position [123, 0]
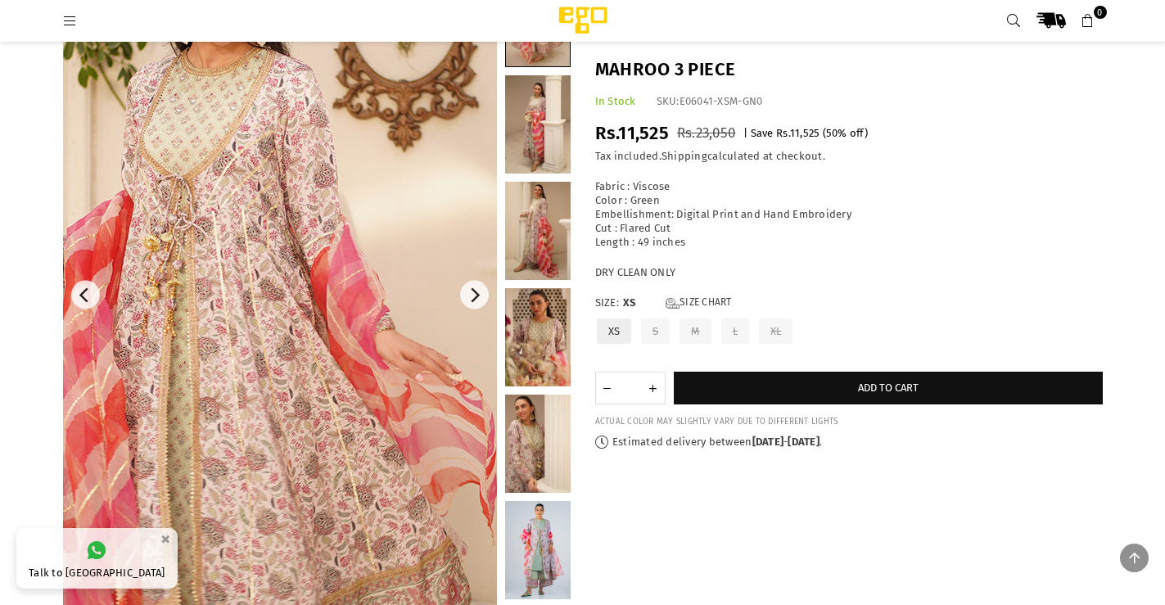
click at [378, 198] on img at bounding box center [212, 353] width 655 height 982
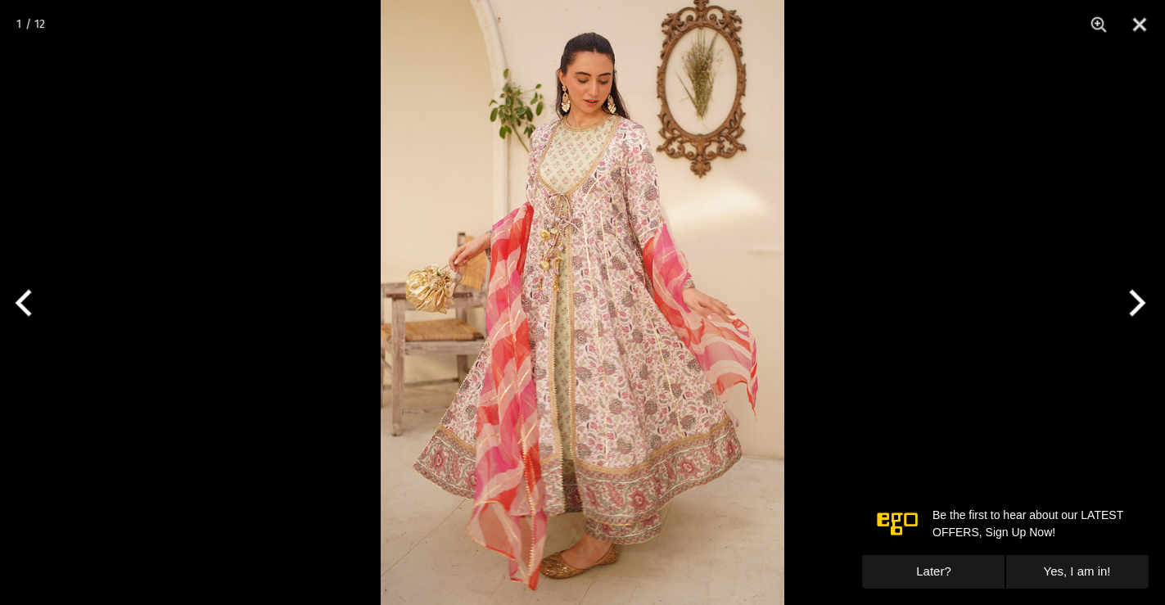
scroll to position [0, 0]
click at [1135, 300] on button "Next" at bounding box center [1134, 303] width 61 height 82
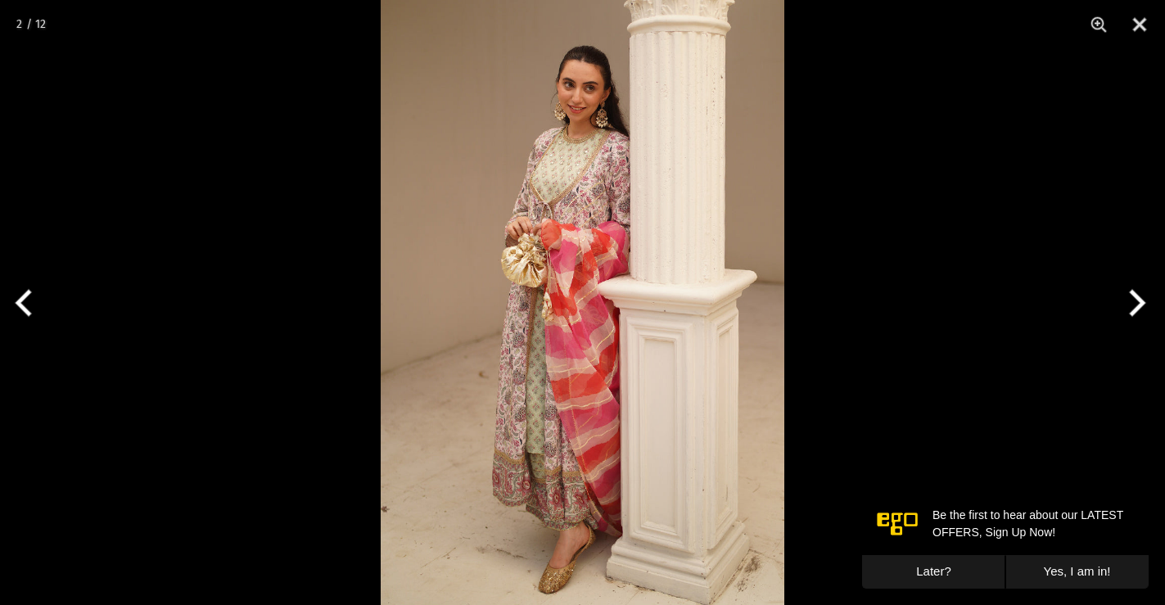
click at [1135, 300] on button "Next" at bounding box center [1134, 303] width 61 height 82
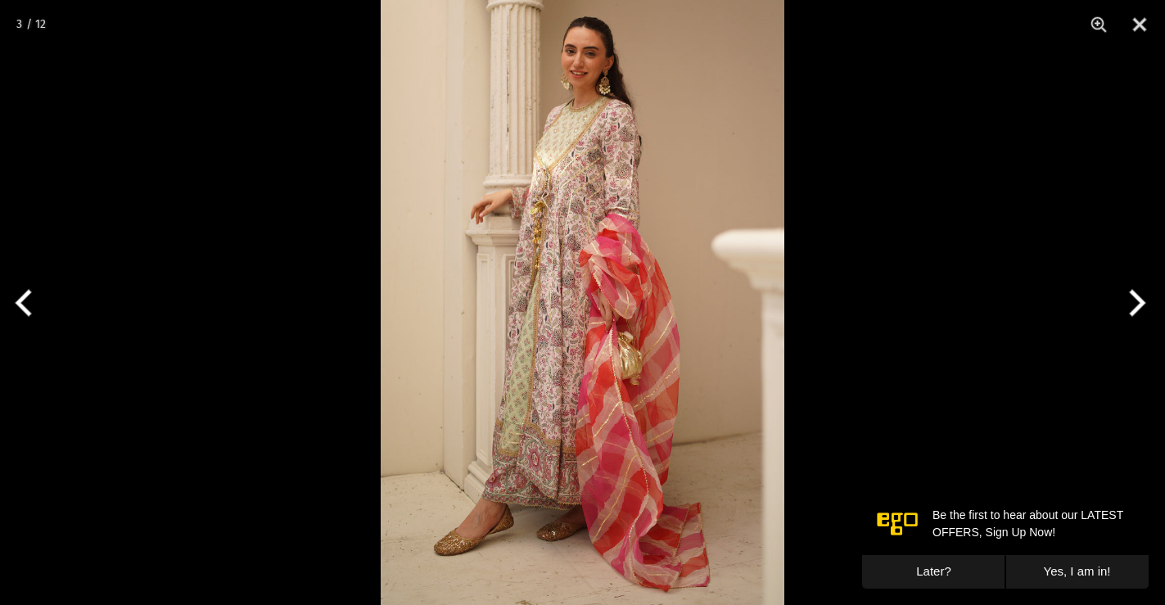
click at [1135, 300] on button "Next" at bounding box center [1134, 303] width 61 height 82
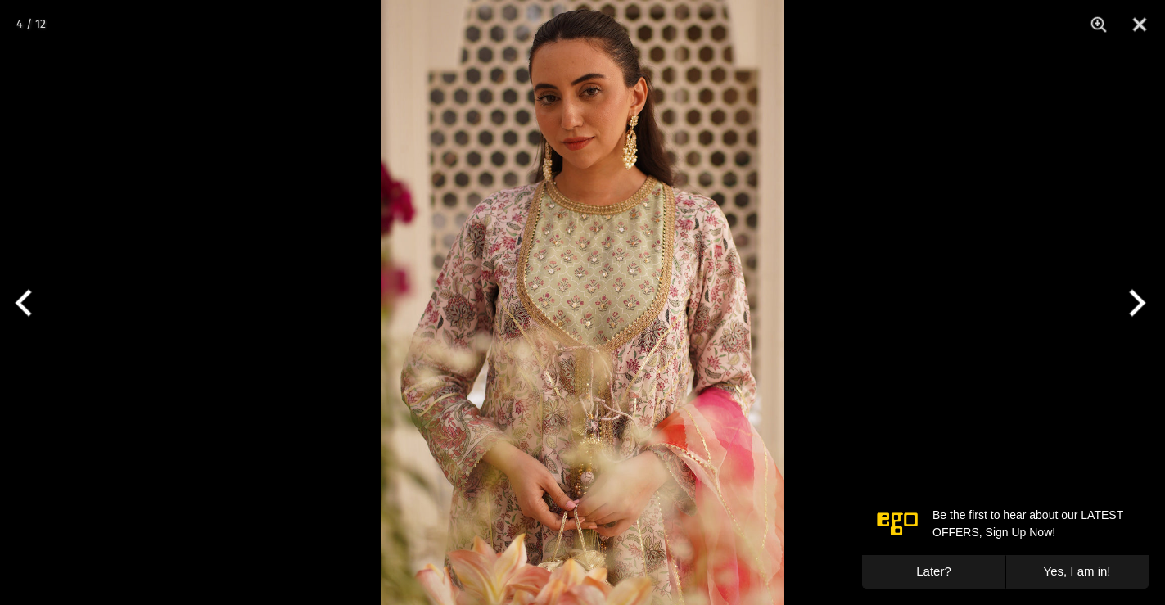
click at [1135, 300] on button "Next" at bounding box center [1134, 303] width 61 height 82
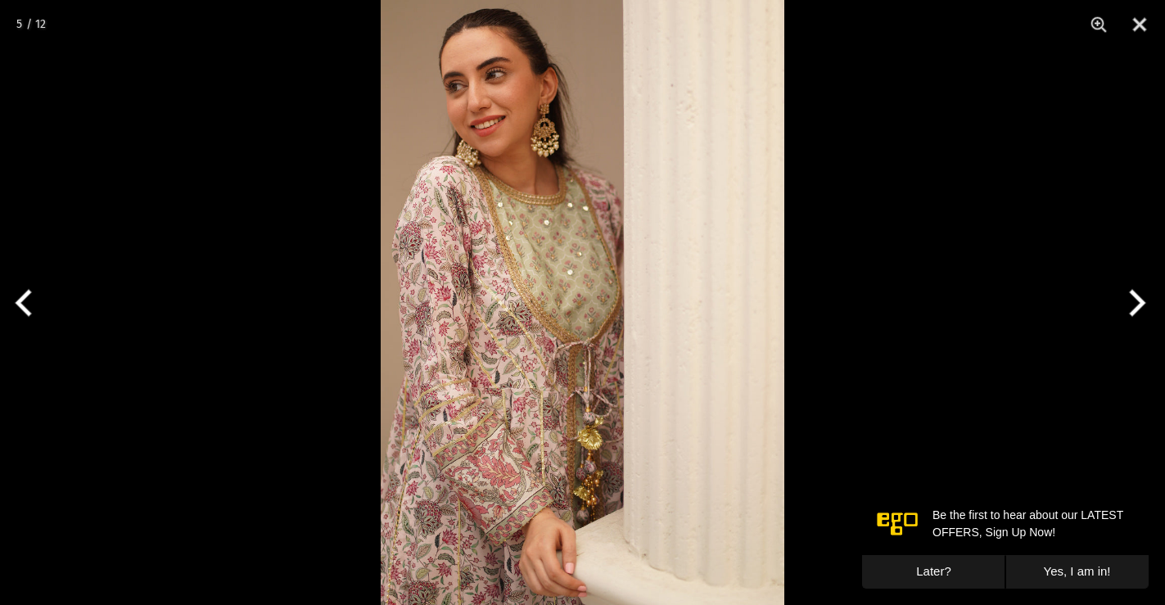
click at [1135, 300] on button "Next" at bounding box center [1134, 303] width 61 height 82
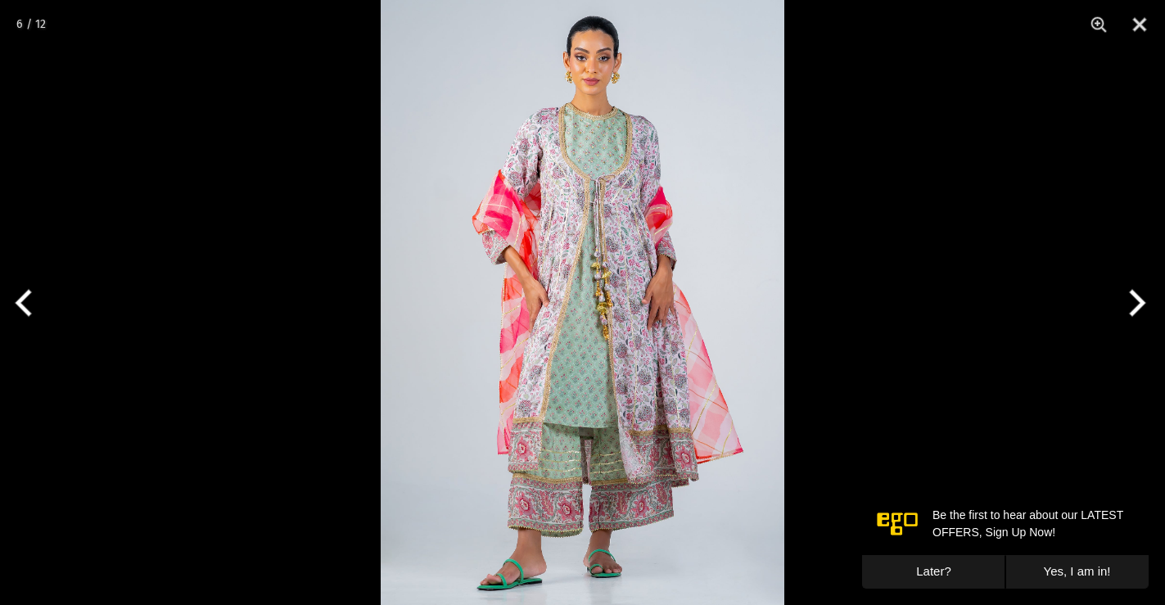
click at [1135, 300] on button "Next" at bounding box center [1134, 303] width 61 height 82
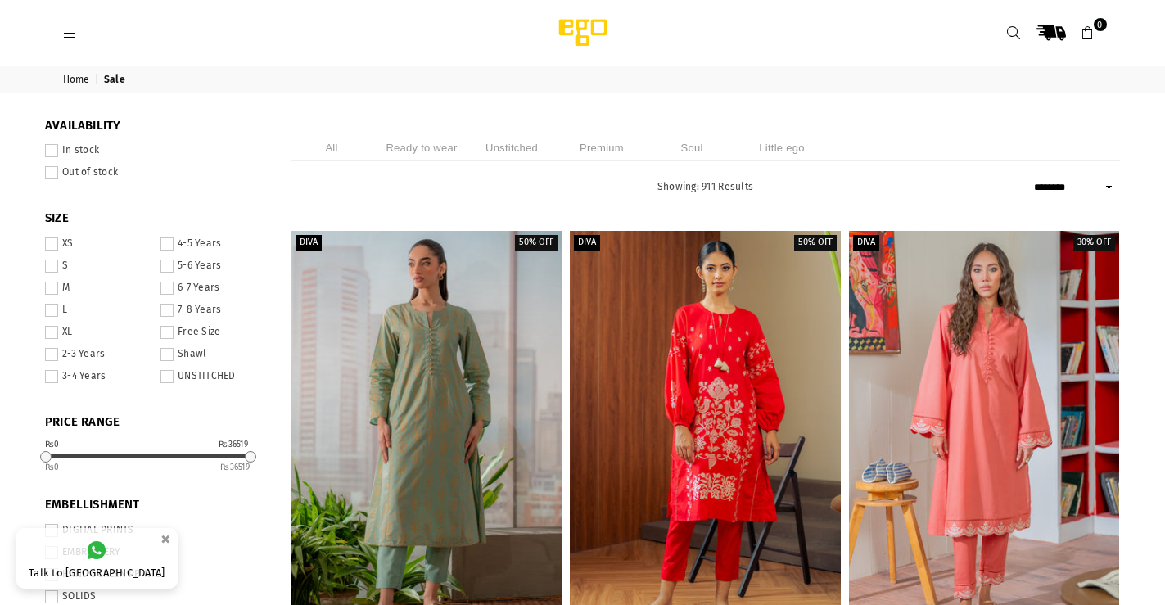
select select "******"
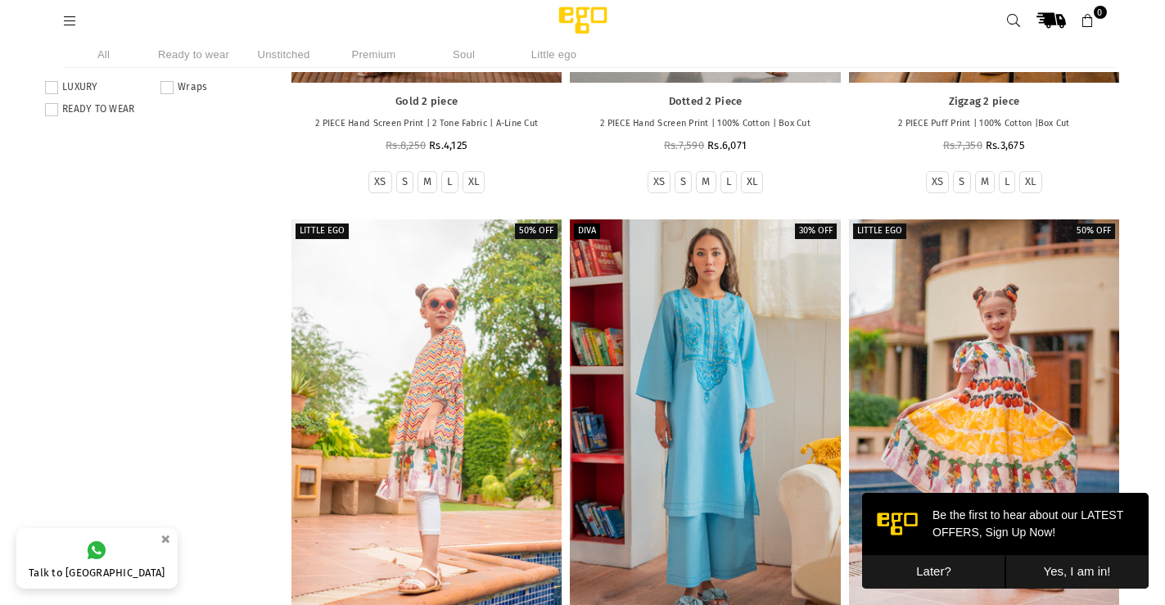
scroll to position [1105, 0]
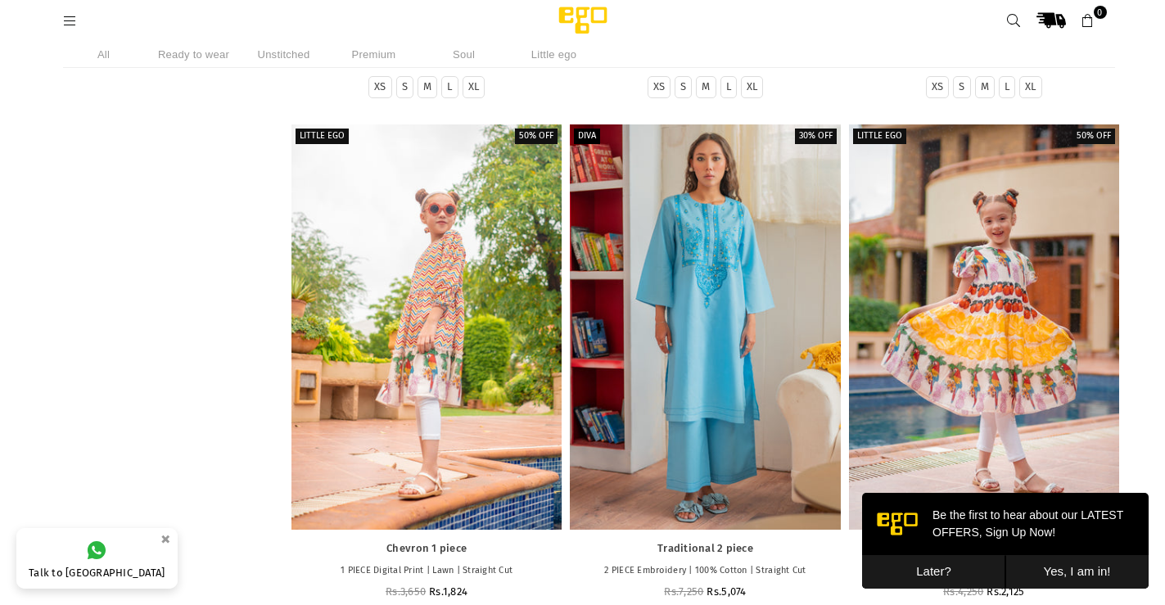
click at [950, 569] on button "Later?" at bounding box center [933, 572] width 143 height 34
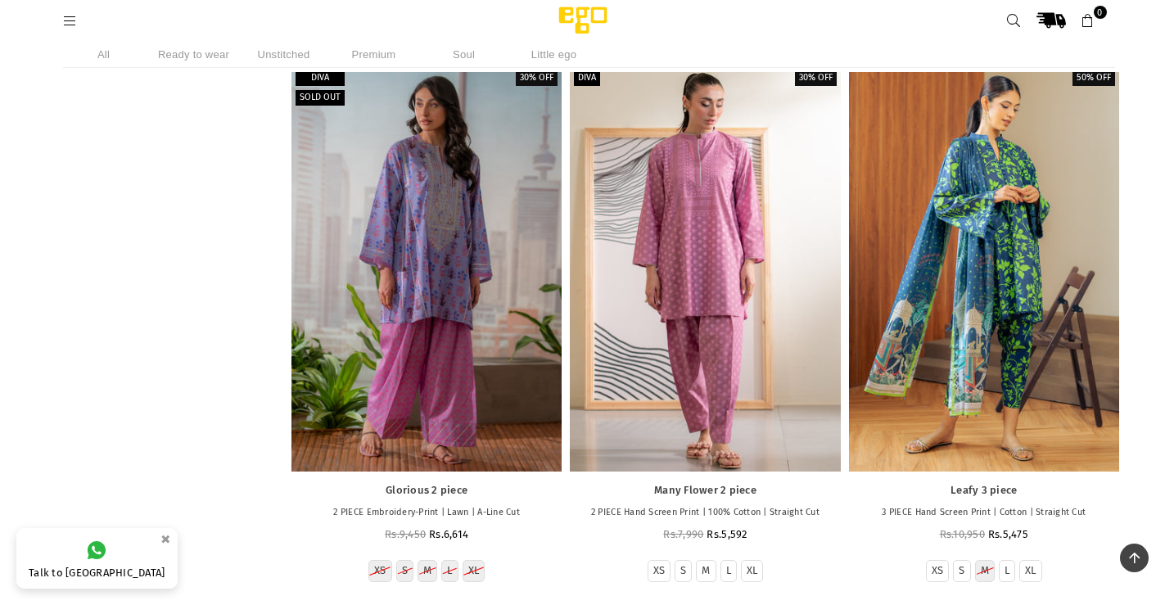
scroll to position [5526, 0]
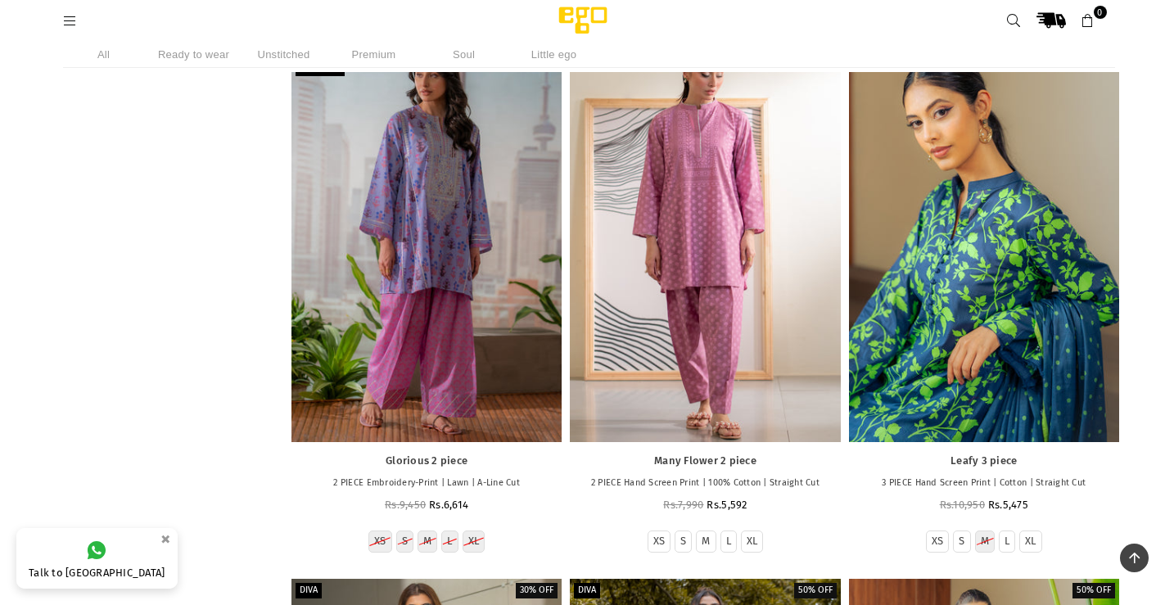
click at [1096, 315] on div at bounding box center [984, 239] width 270 height 405
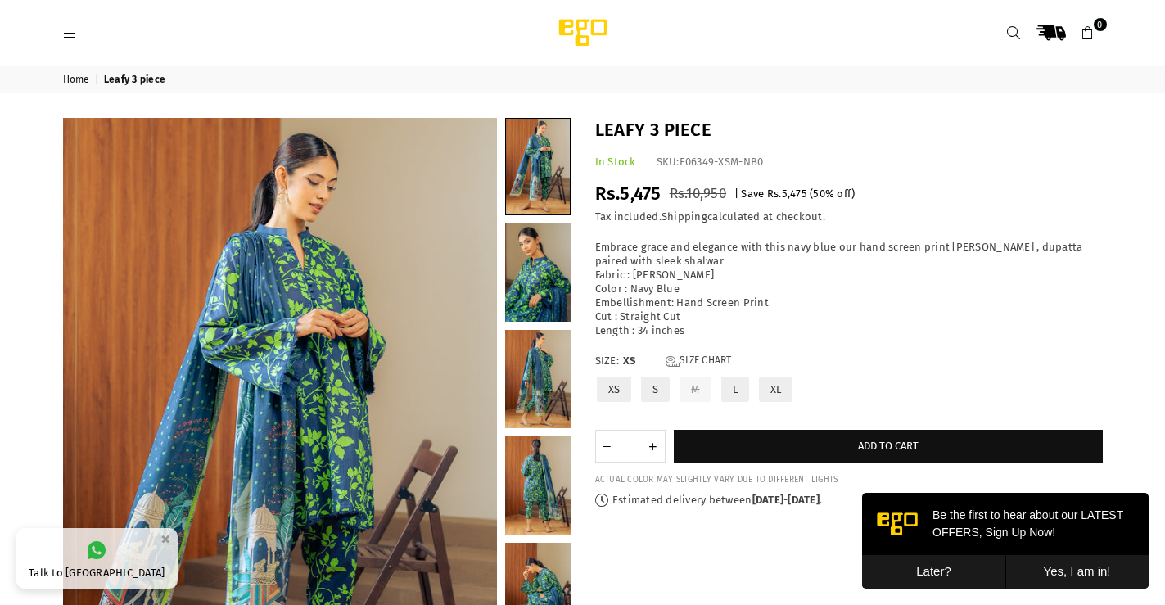
click at [927, 562] on button "Later?" at bounding box center [933, 572] width 143 height 34
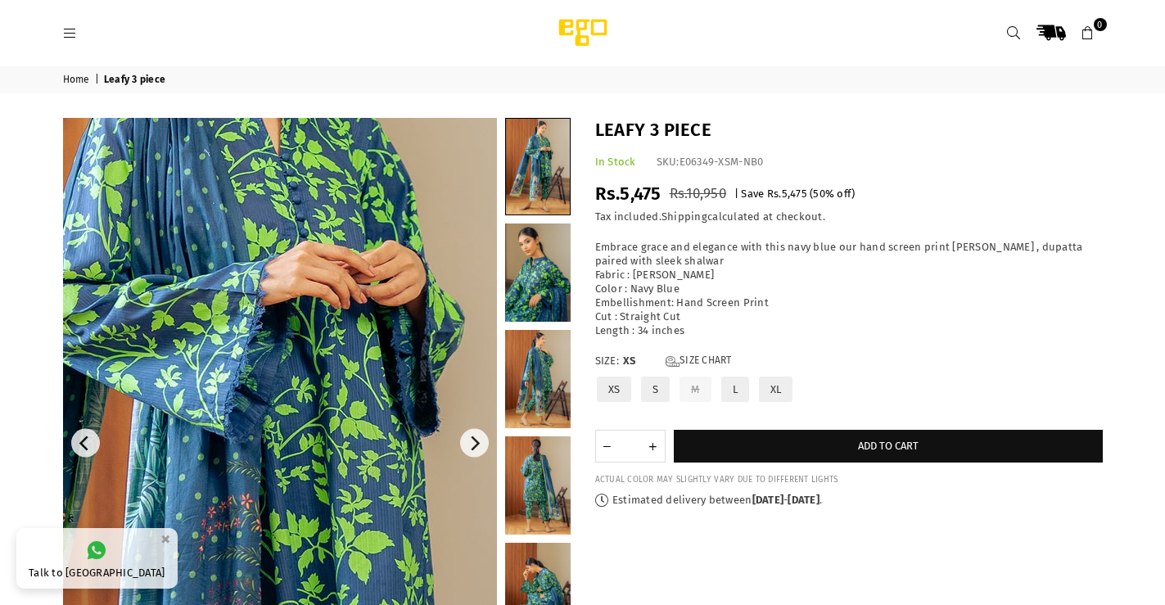
click at [323, 362] on img at bounding box center [225, 546] width 982 height 1474
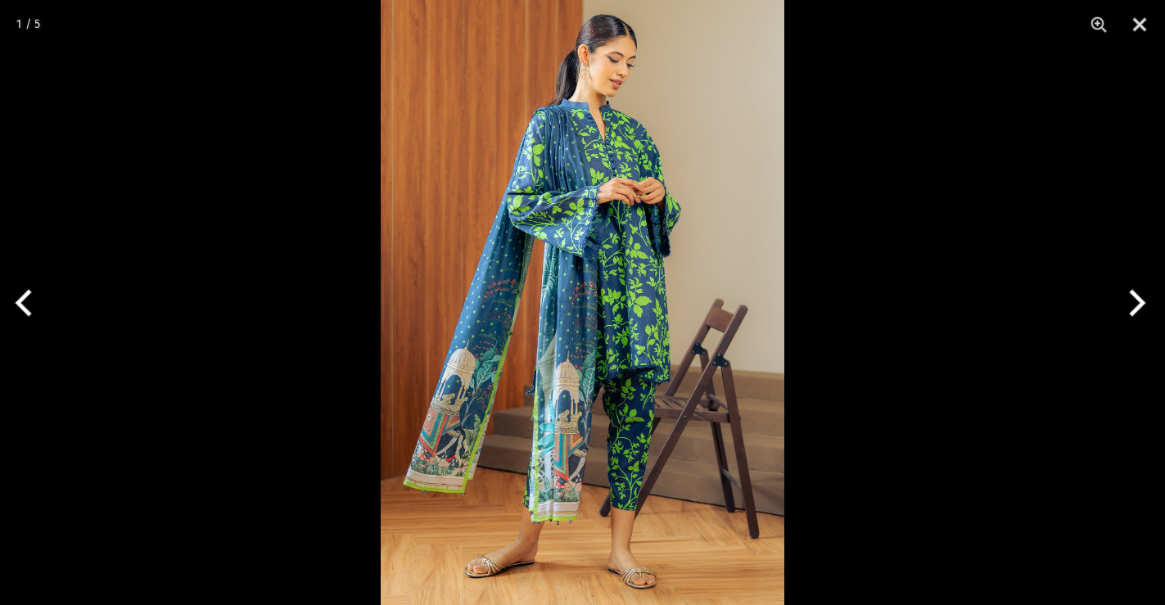
click at [1144, 300] on button "Next" at bounding box center [1134, 303] width 61 height 82
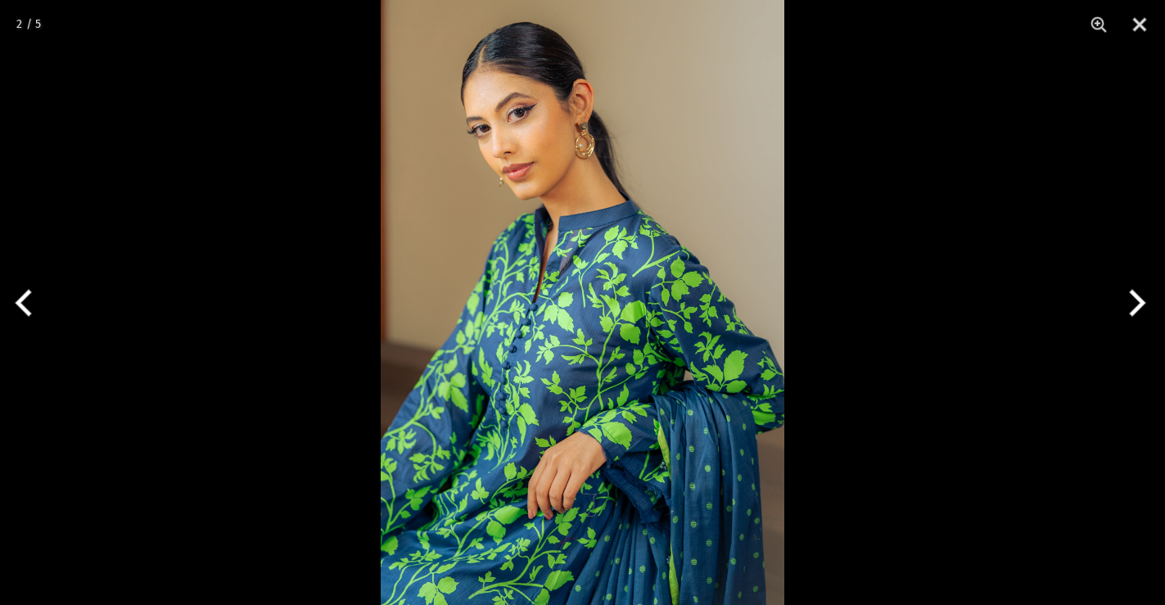
click at [1144, 308] on button "Next" at bounding box center [1134, 303] width 61 height 82
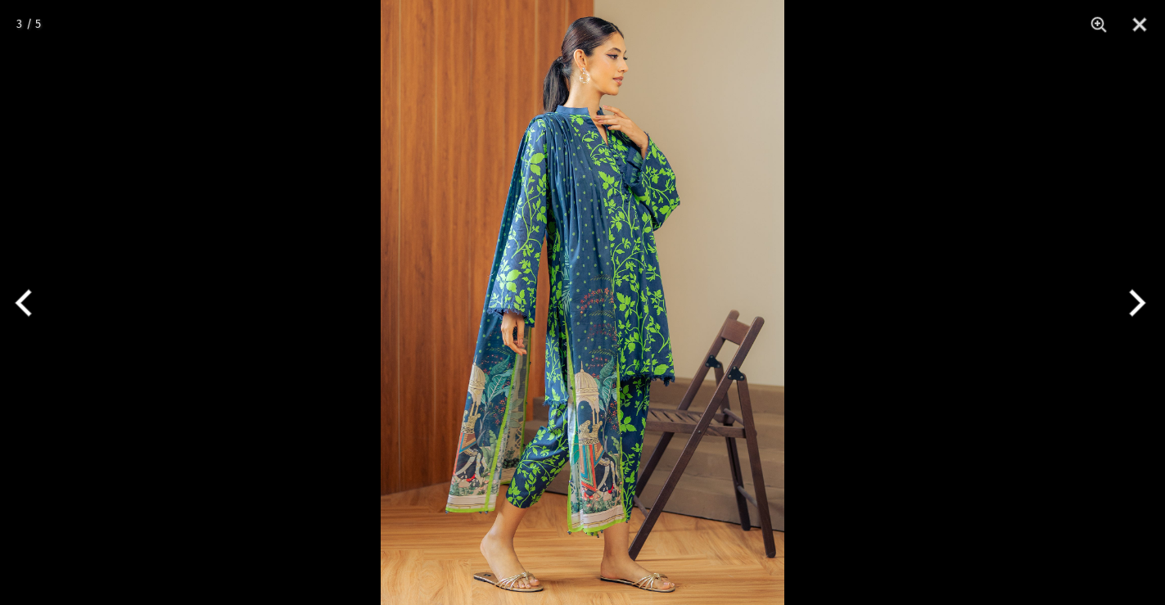
click at [1148, 307] on button "Next" at bounding box center [1134, 303] width 61 height 82
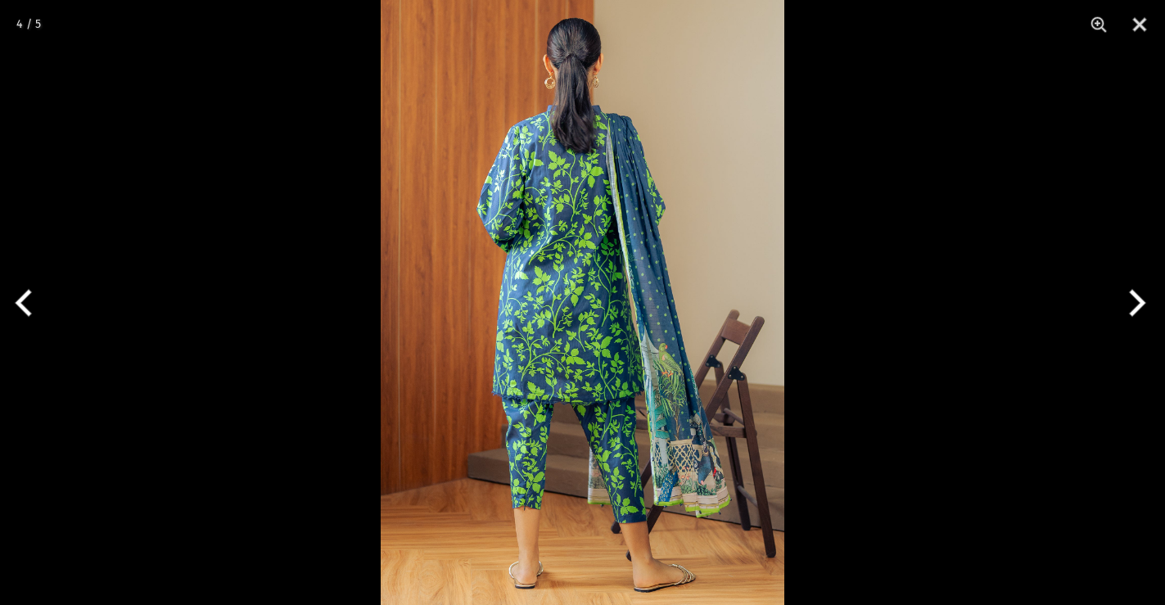
click at [1148, 307] on button "Next" at bounding box center [1134, 303] width 61 height 82
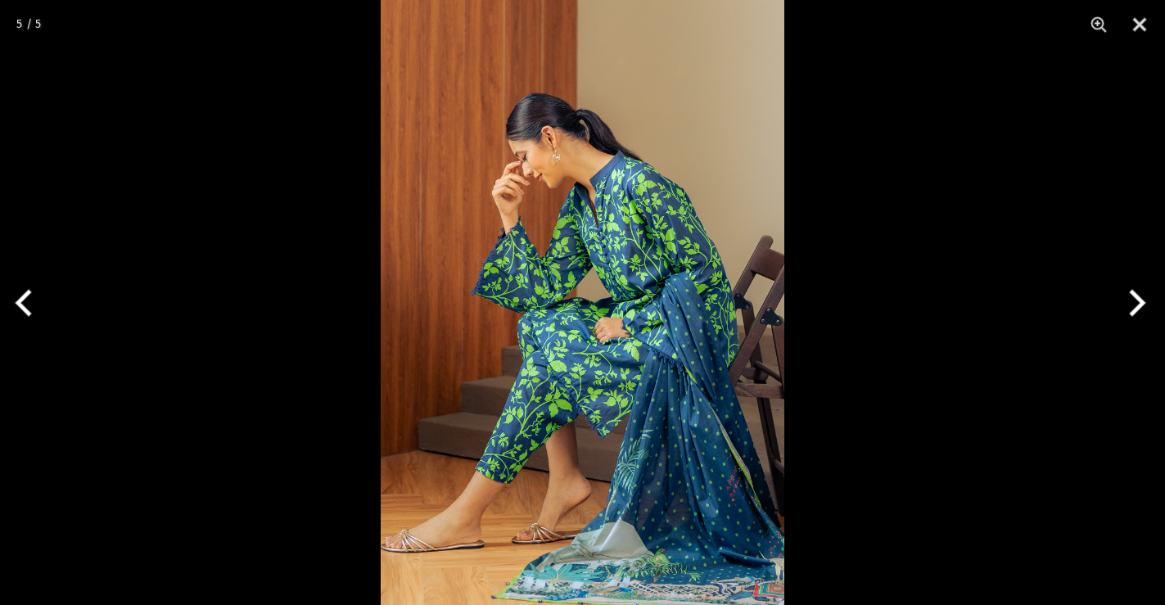
click at [1148, 307] on button "Next" at bounding box center [1134, 303] width 61 height 82
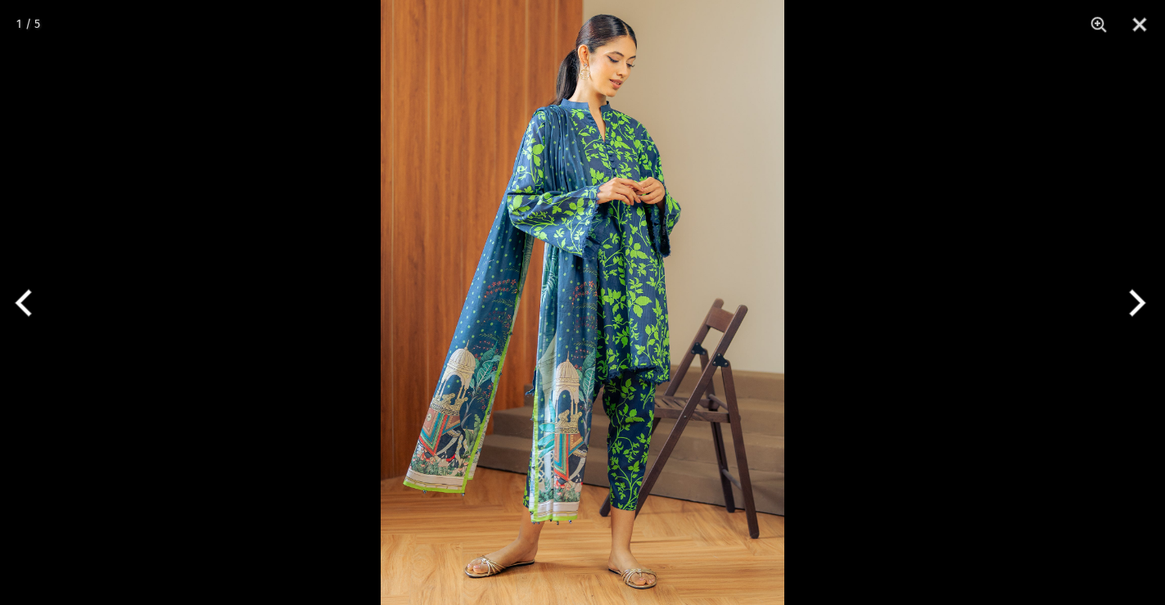
click at [1148, 307] on button "Next" at bounding box center [1134, 303] width 61 height 82
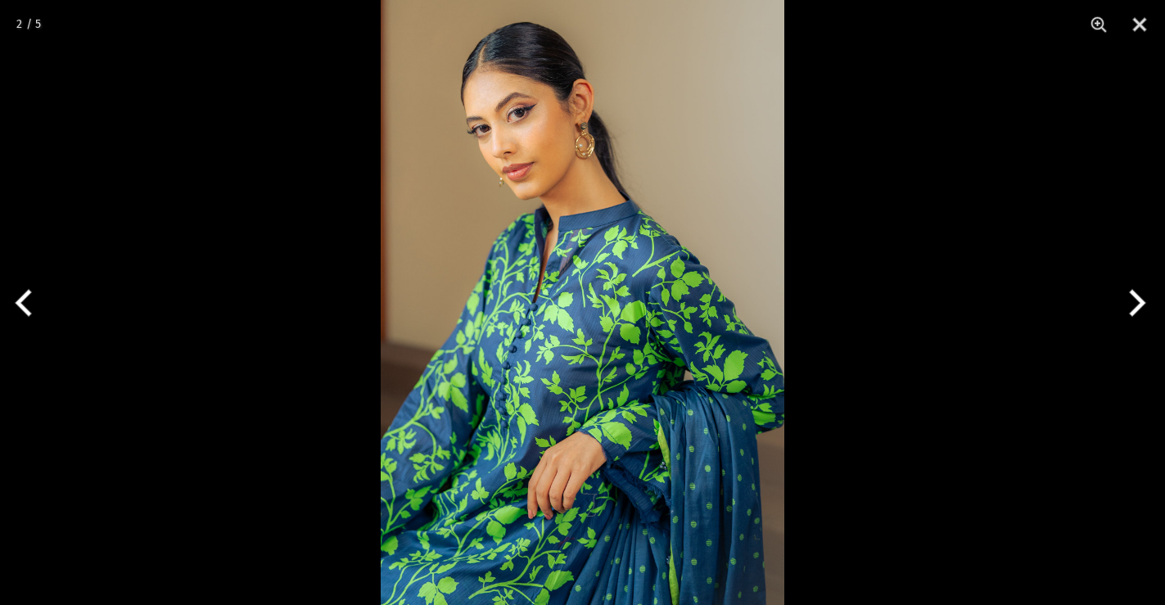
click at [1148, 307] on button "Next" at bounding box center [1134, 303] width 61 height 82
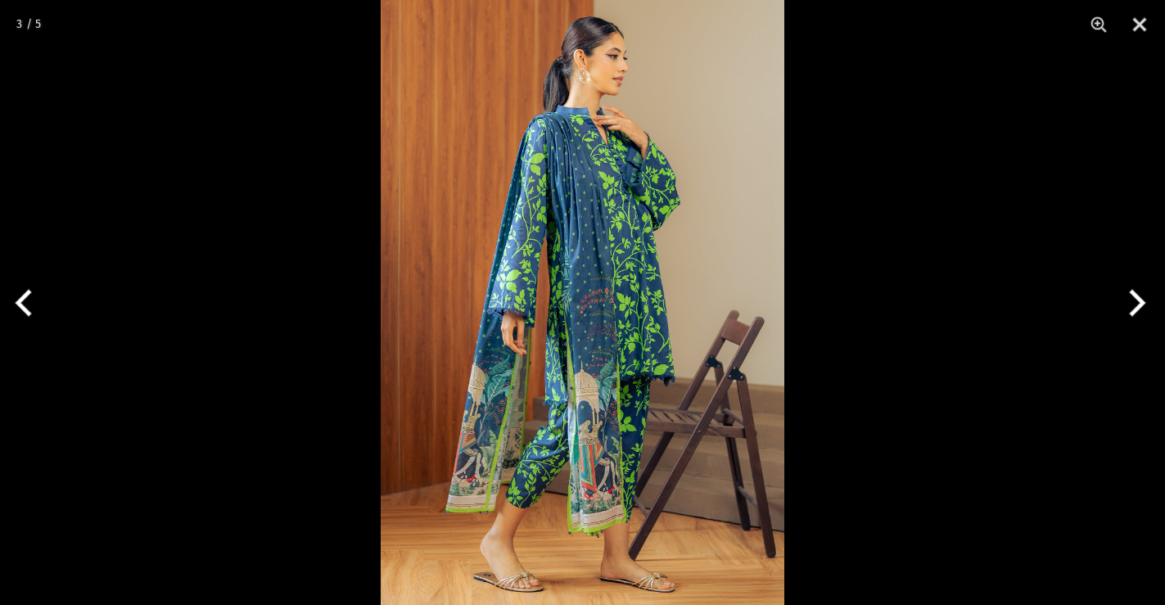
click at [1148, 307] on button "Next" at bounding box center [1134, 303] width 61 height 82
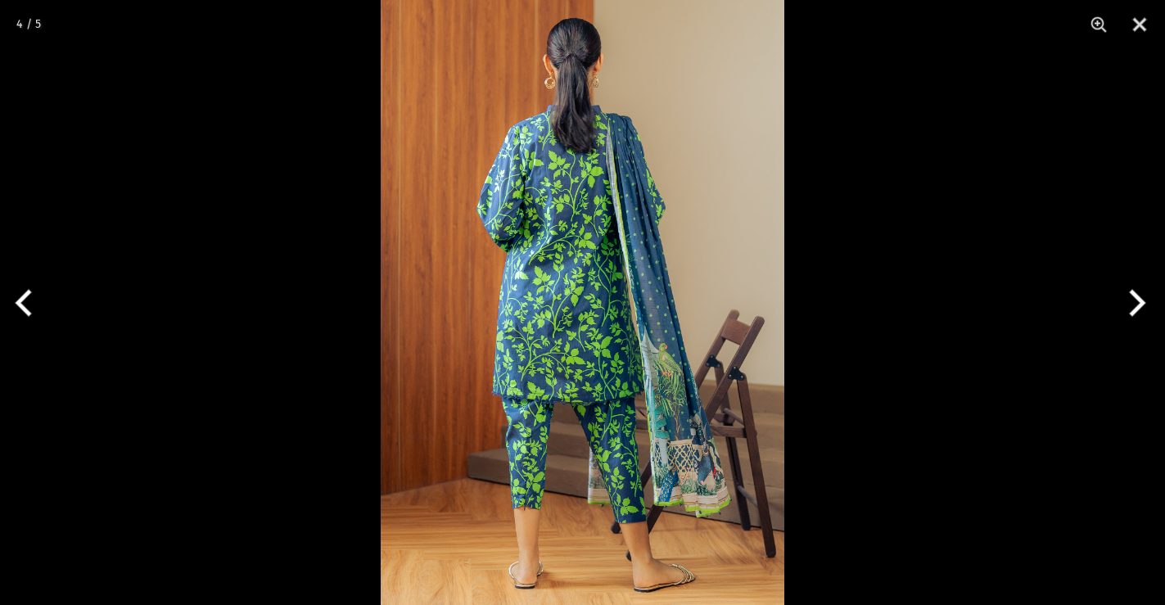
click at [1148, 307] on button "Next" at bounding box center [1134, 303] width 61 height 82
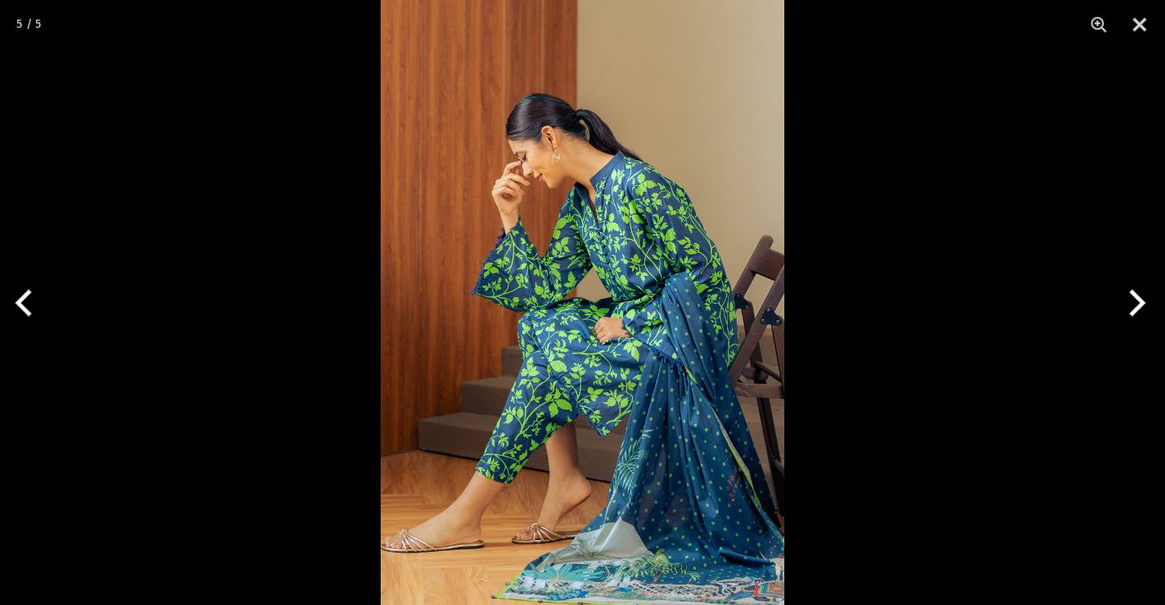
click at [1149, 307] on button "Next" at bounding box center [1134, 303] width 61 height 82
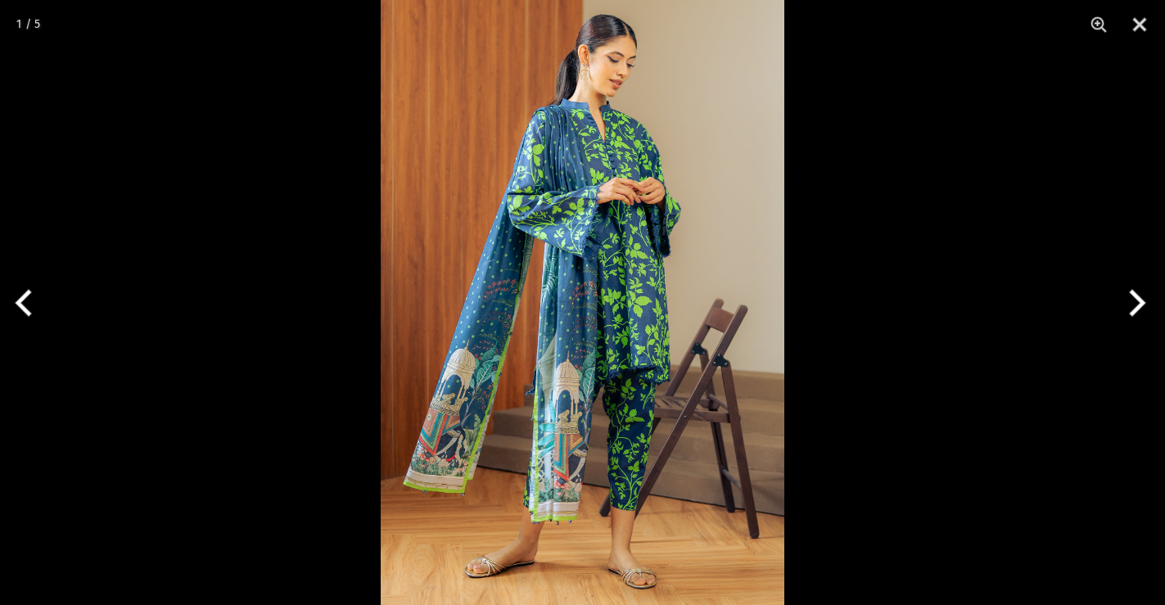
click at [0, 305] on button "Previous" at bounding box center [30, 303] width 61 height 82
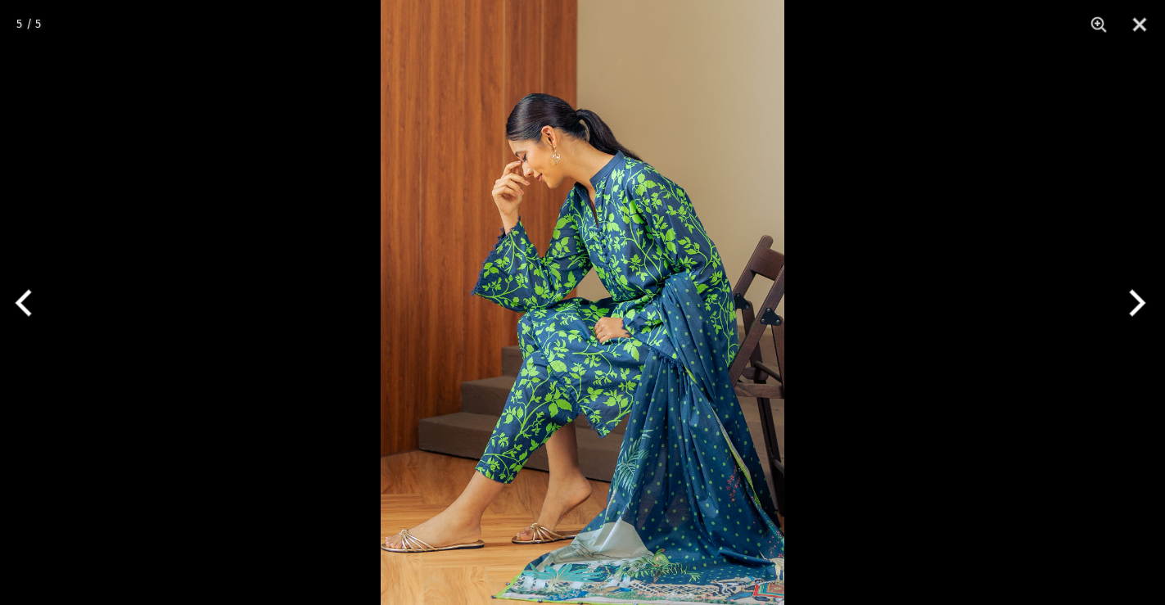
click at [15, 300] on button "Previous" at bounding box center [30, 303] width 61 height 82
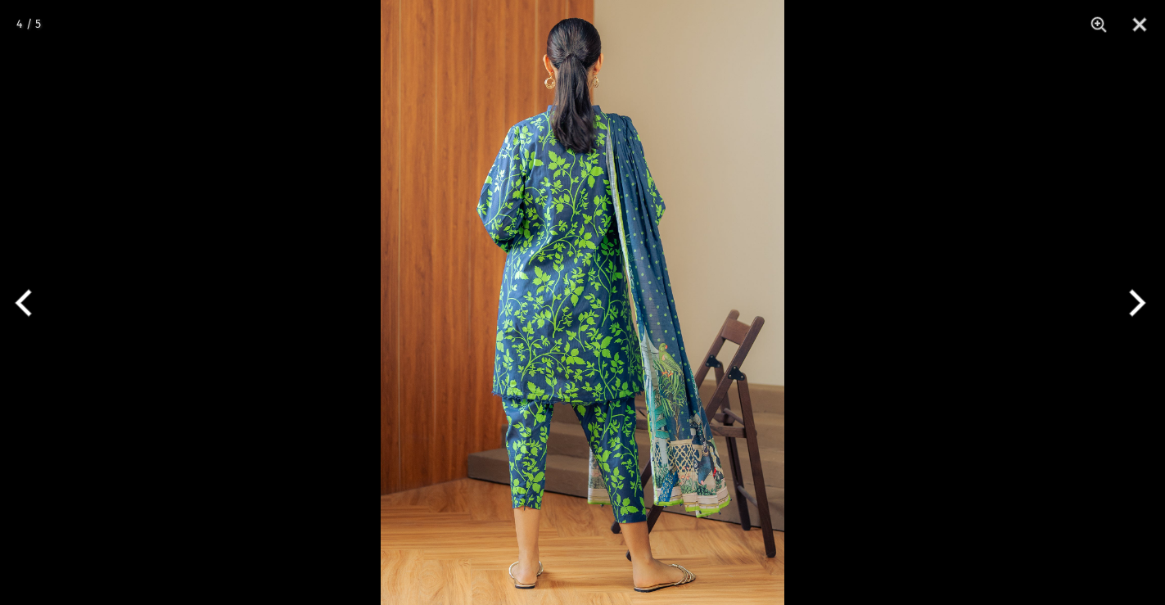
click at [1144, 304] on button "Next" at bounding box center [1134, 303] width 61 height 82
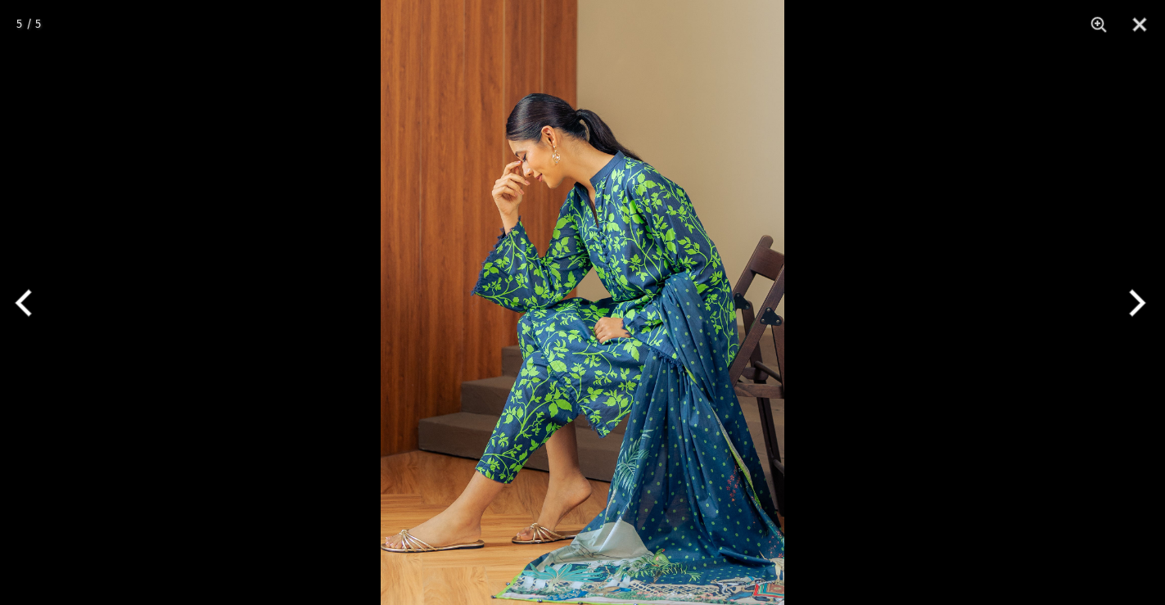
click at [1124, 307] on button "Next" at bounding box center [1134, 303] width 61 height 82
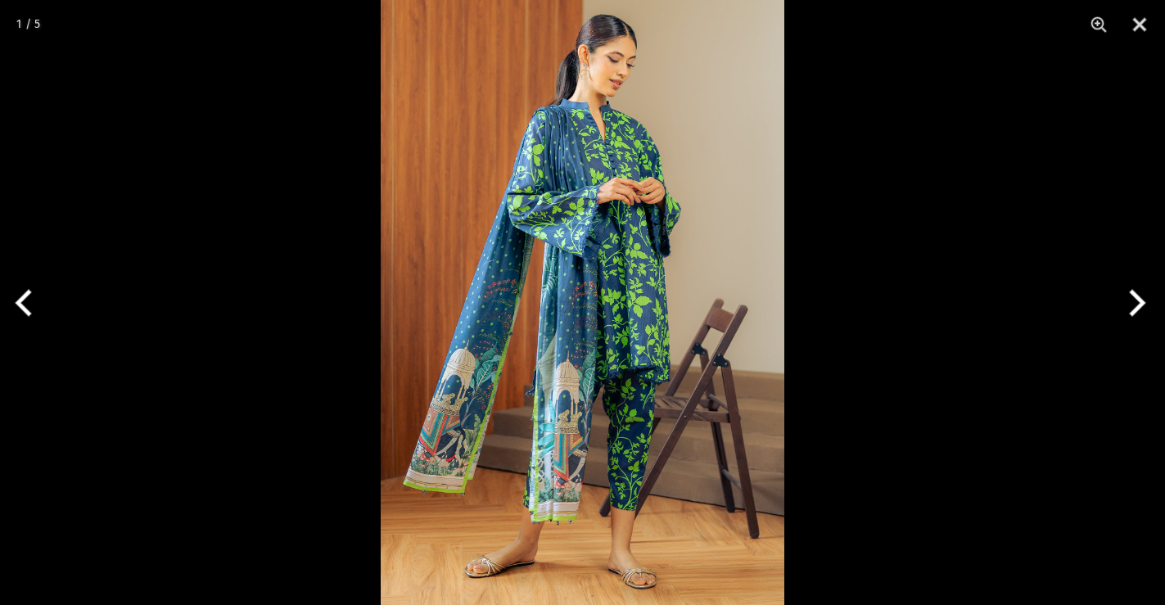
click at [1140, 303] on button "Next" at bounding box center [1134, 303] width 61 height 82
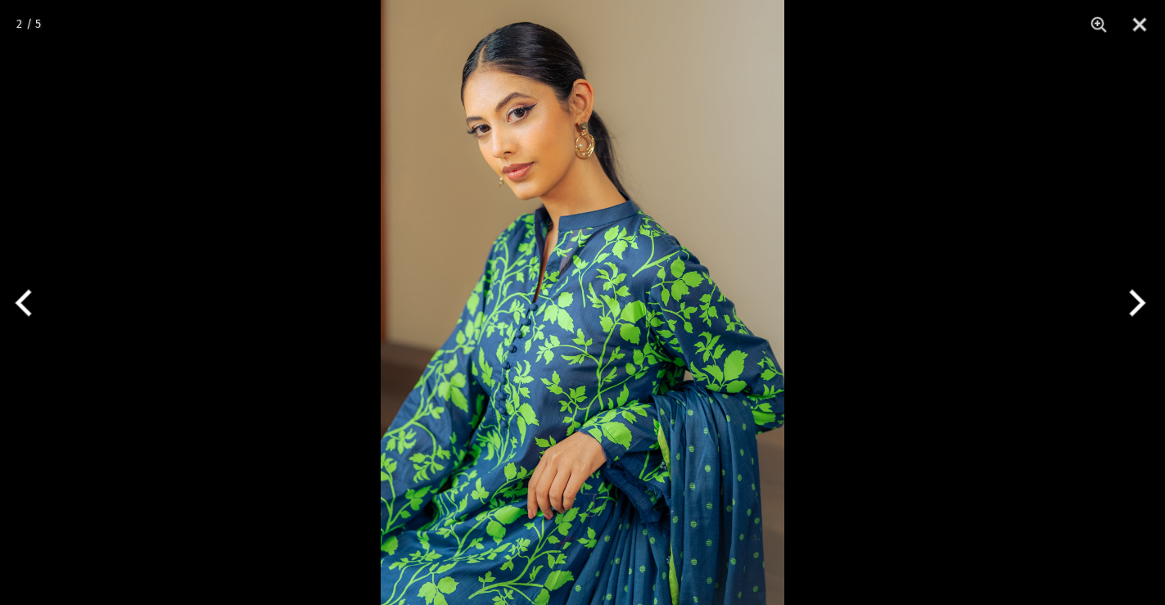
click at [1140, 303] on button "Next" at bounding box center [1134, 303] width 61 height 82
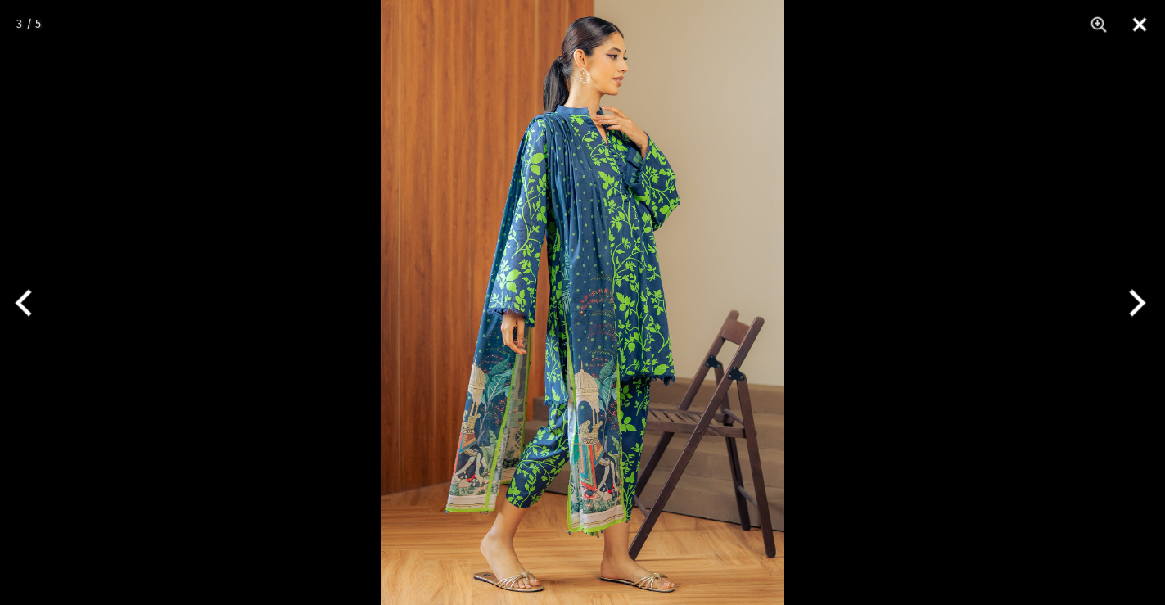
click at [1150, 32] on button "Close" at bounding box center [1139, 24] width 41 height 49
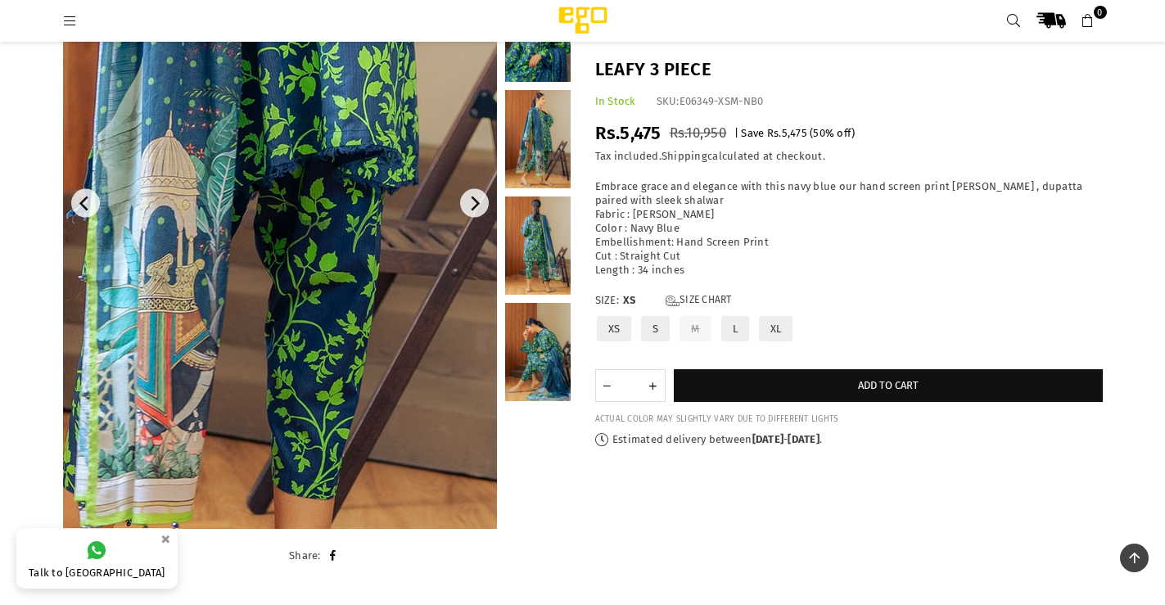
scroll to position [51, 0]
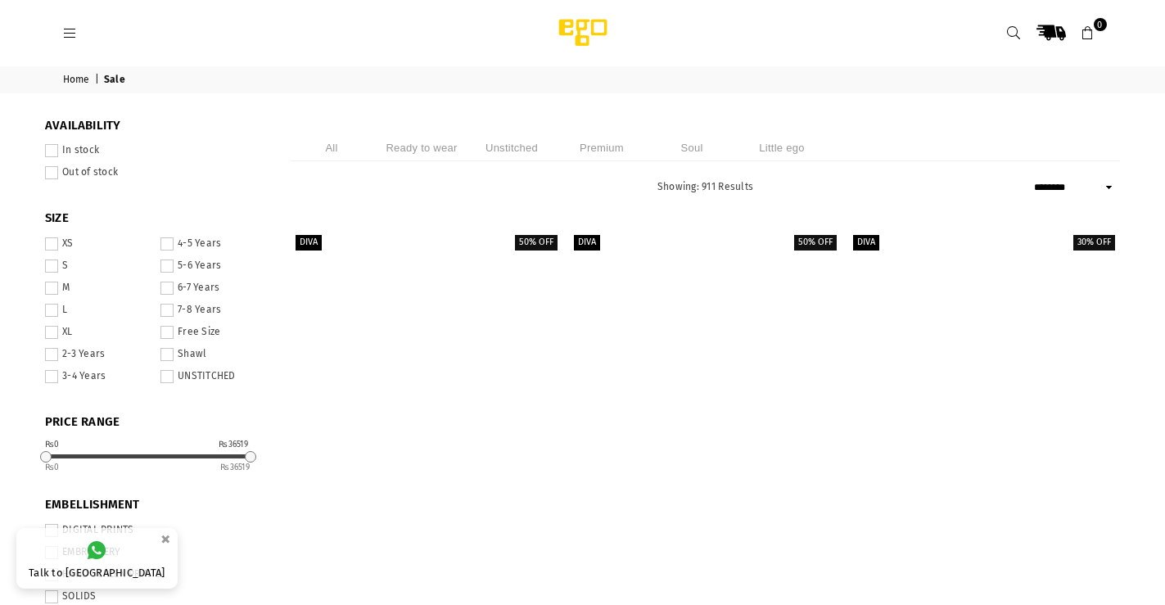
select select "******"
